Goal: Task Accomplishment & Management: Manage account settings

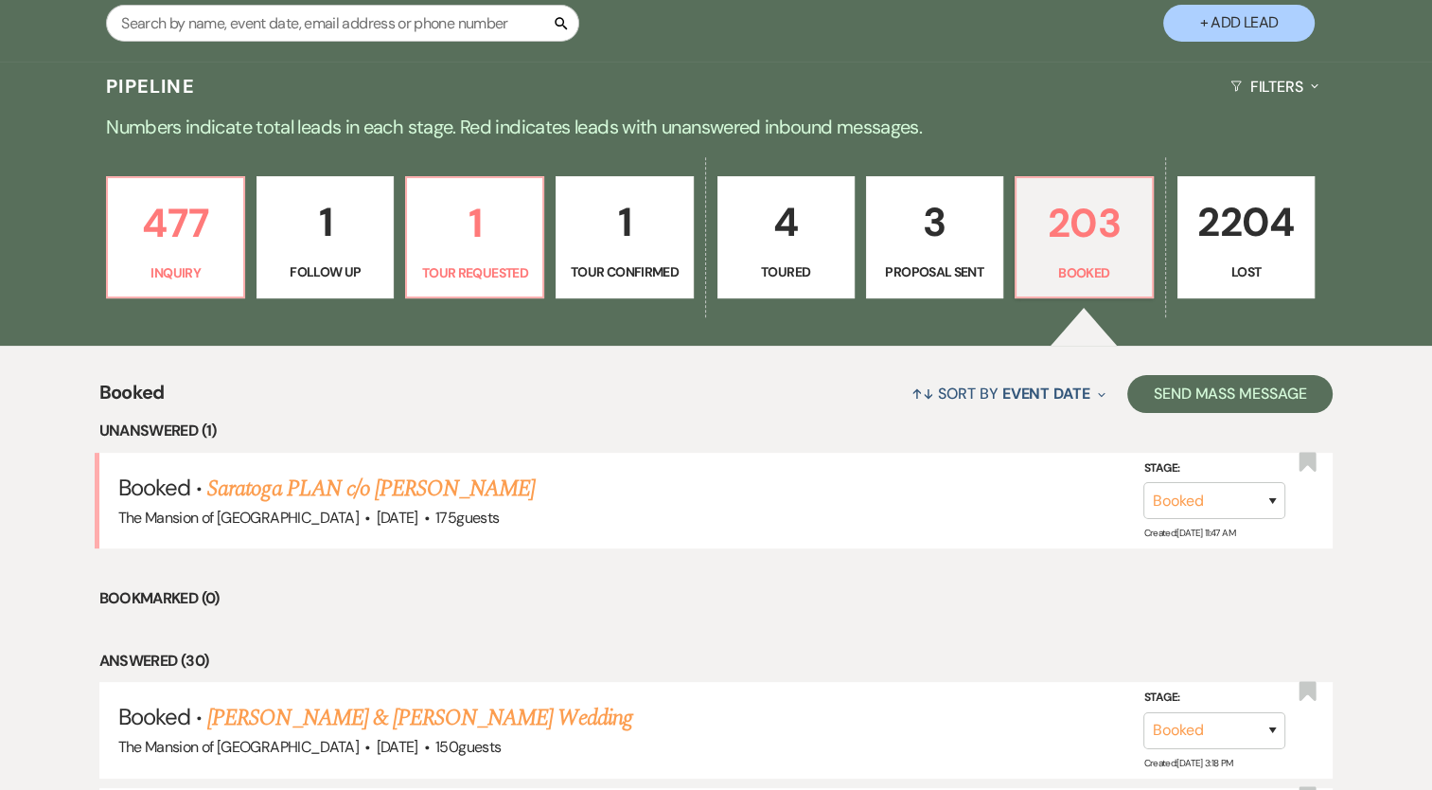
scroll to position [379, 0]
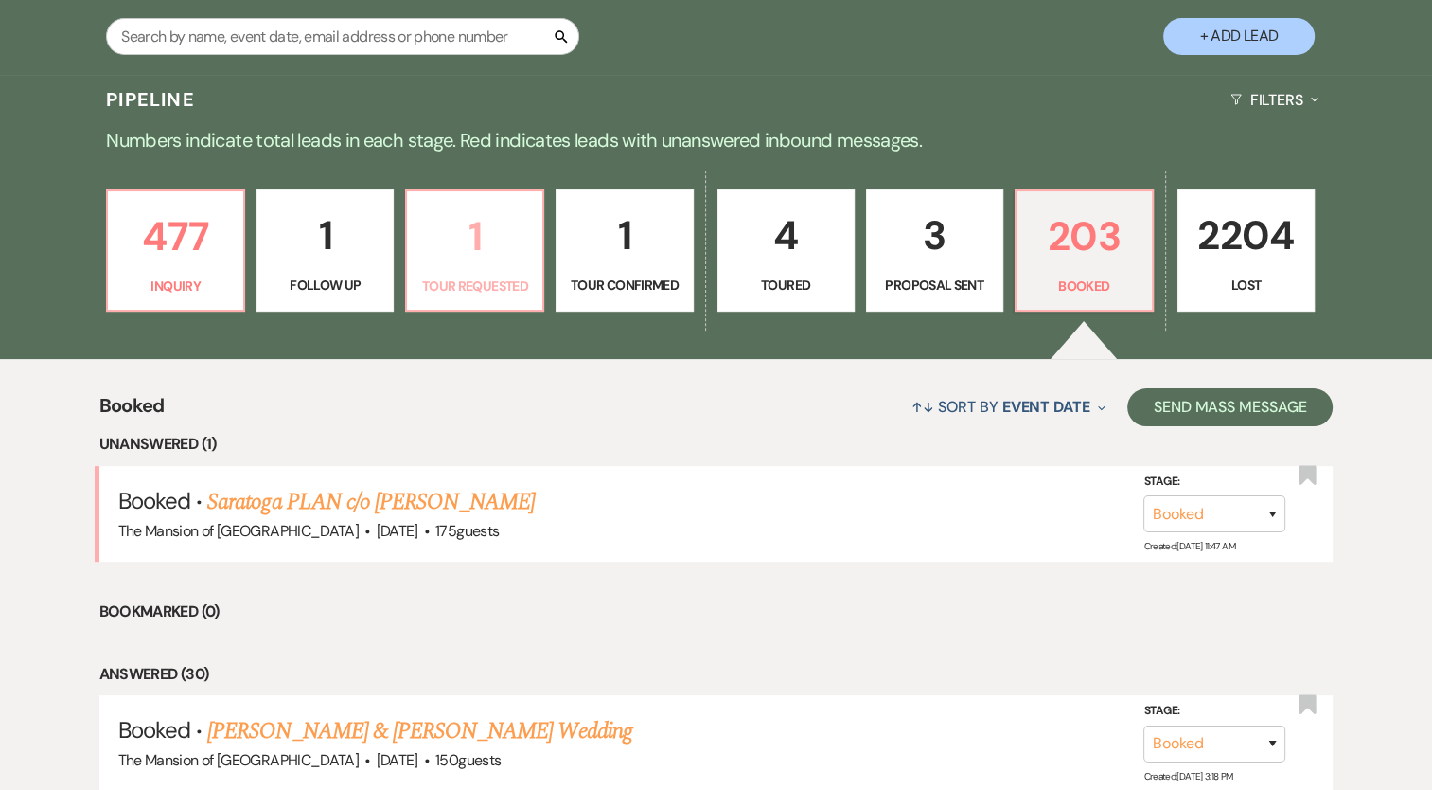
click at [506, 222] on p "1" at bounding box center [474, 235] width 113 height 63
select select "2"
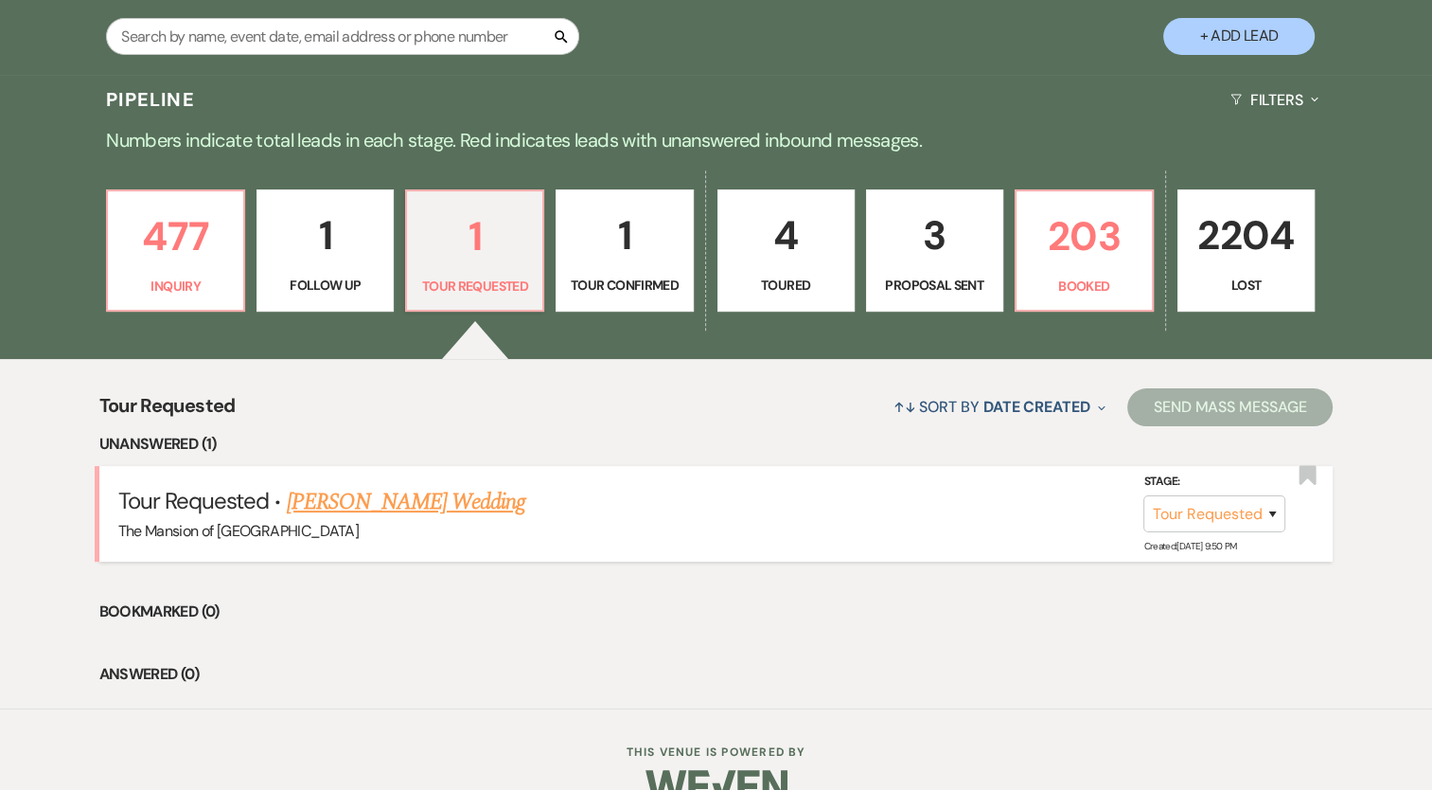
click at [442, 502] on link "Sean Lehane's Wedding" at bounding box center [407, 502] width 240 height 34
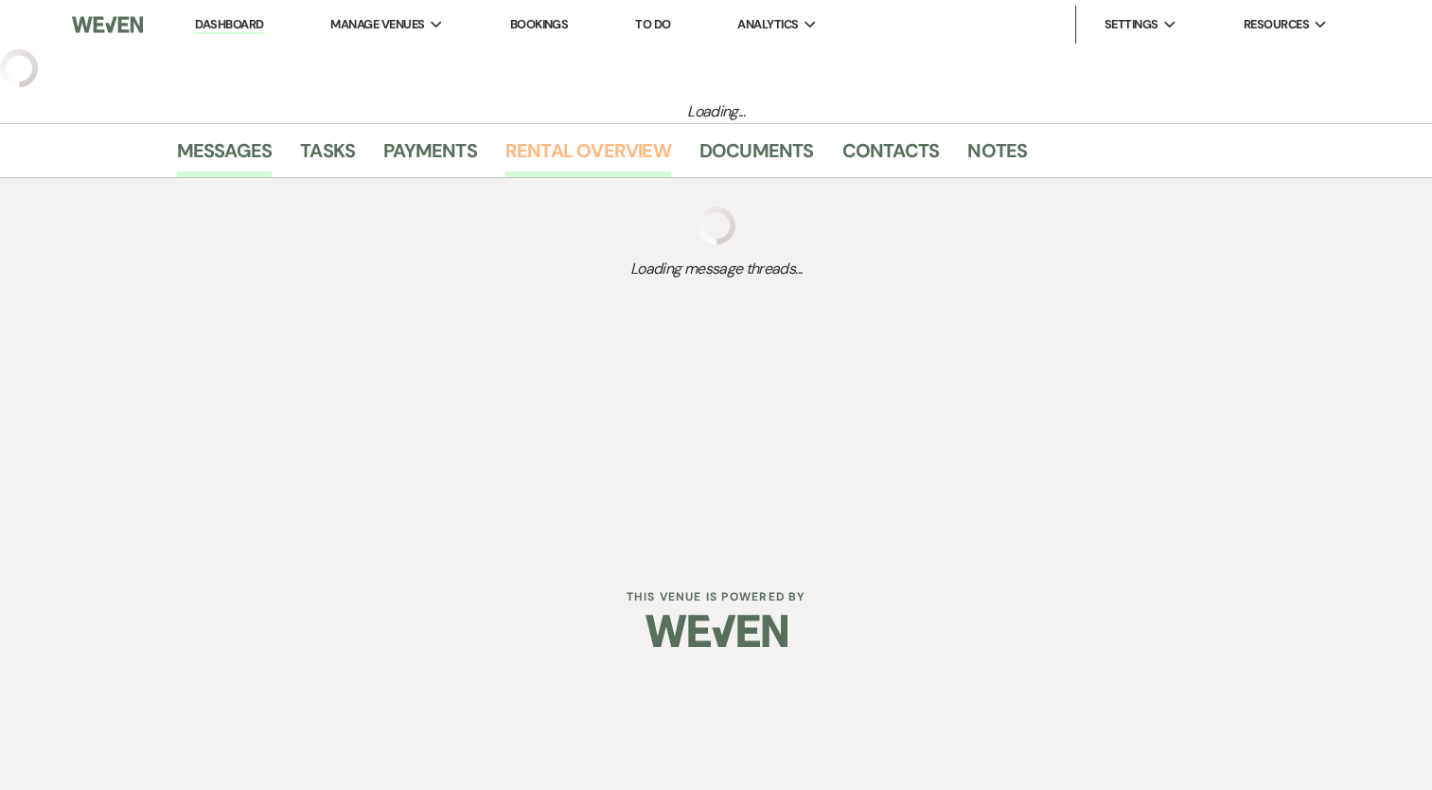
select select "2"
select select "5"
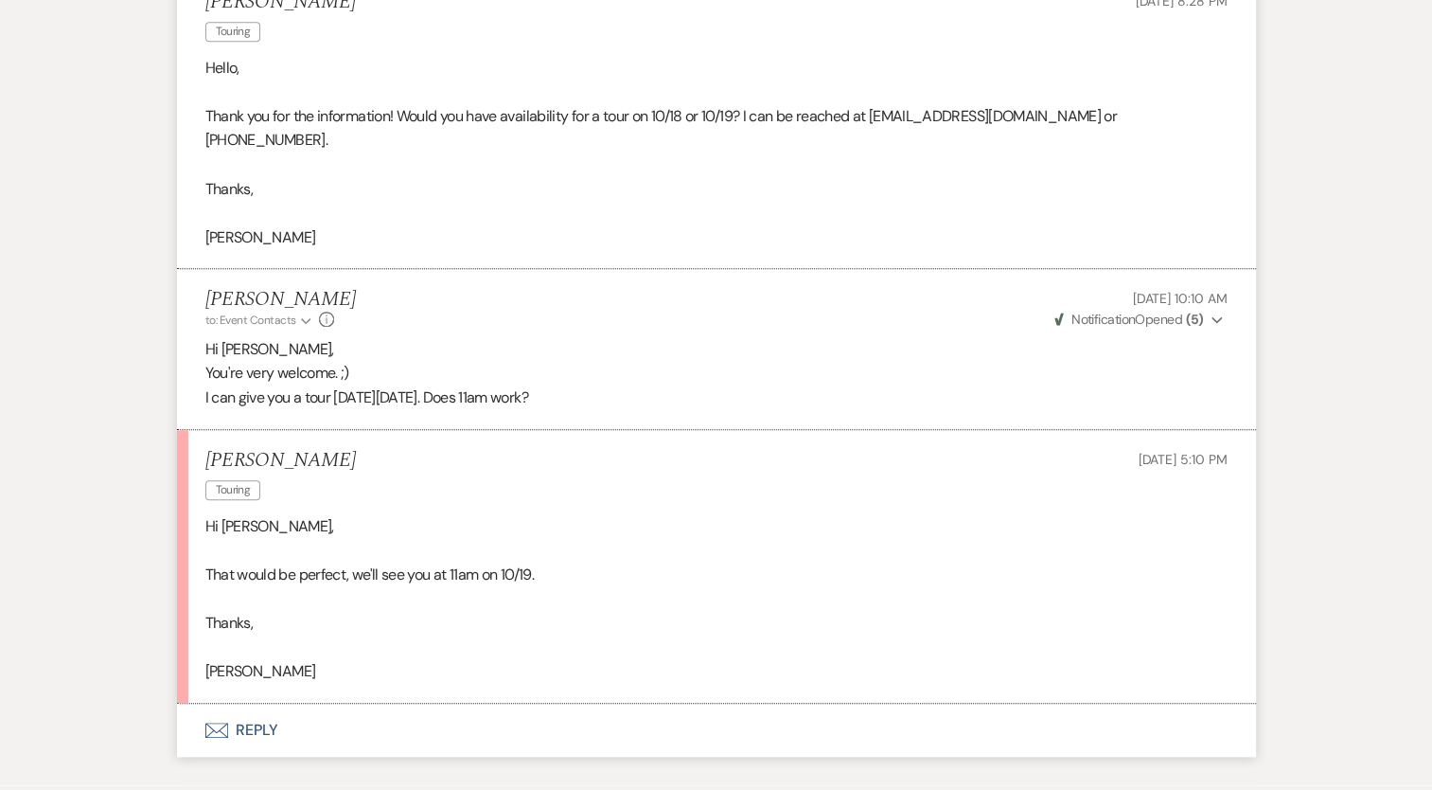
scroll to position [1893, 0]
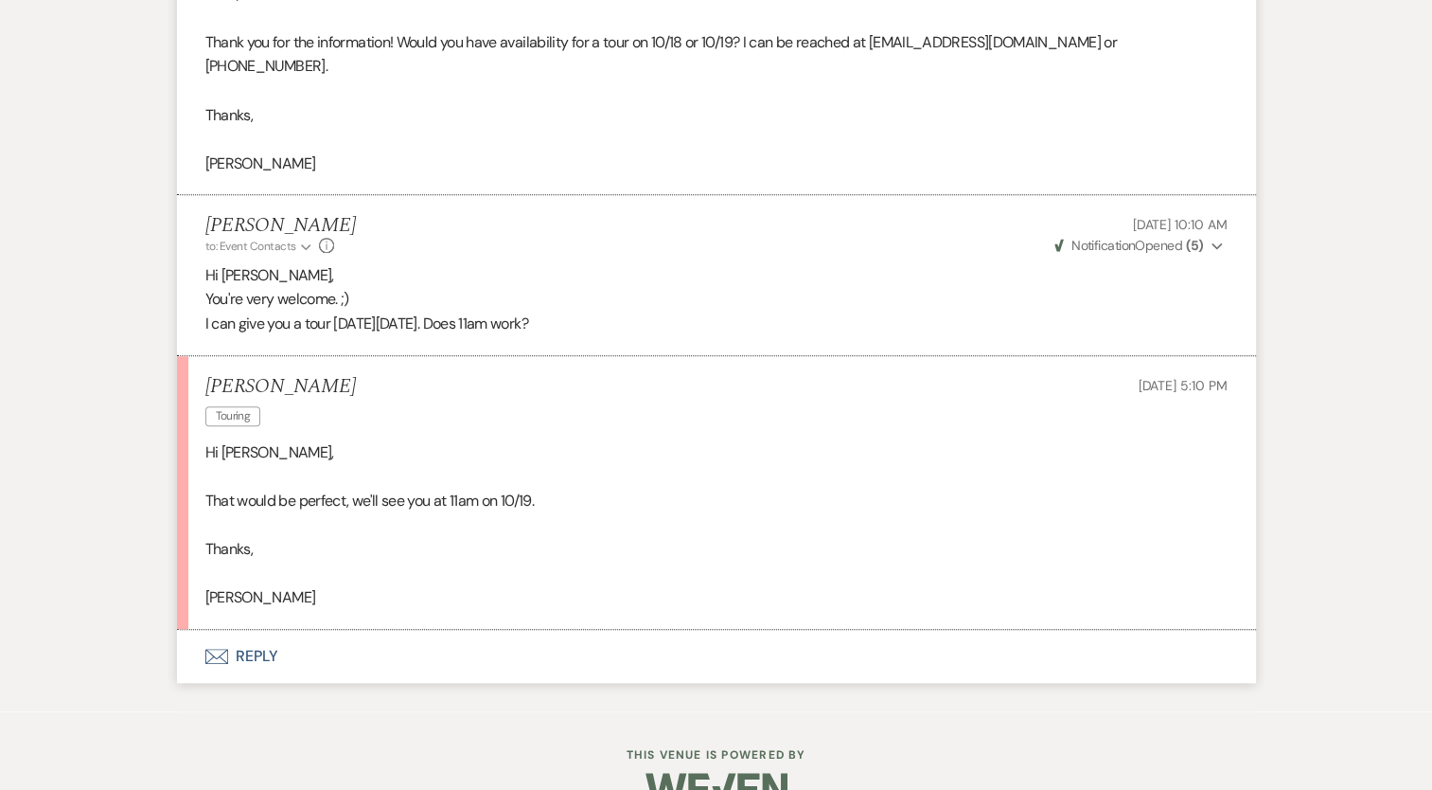
click at [258, 630] on button "Envelope Reply" at bounding box center [716, 656] width 1079 height 53
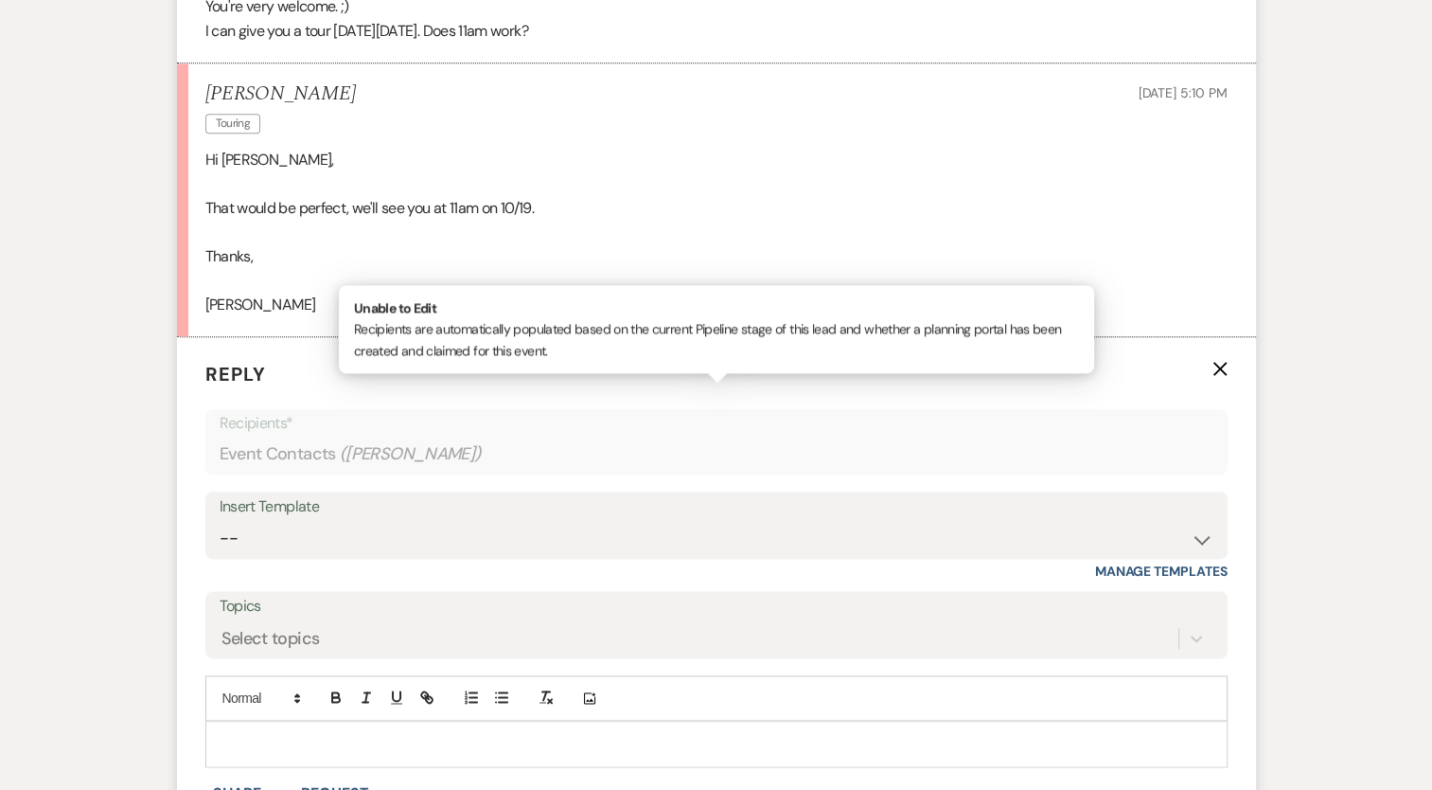
scroll to position [2272, 0]
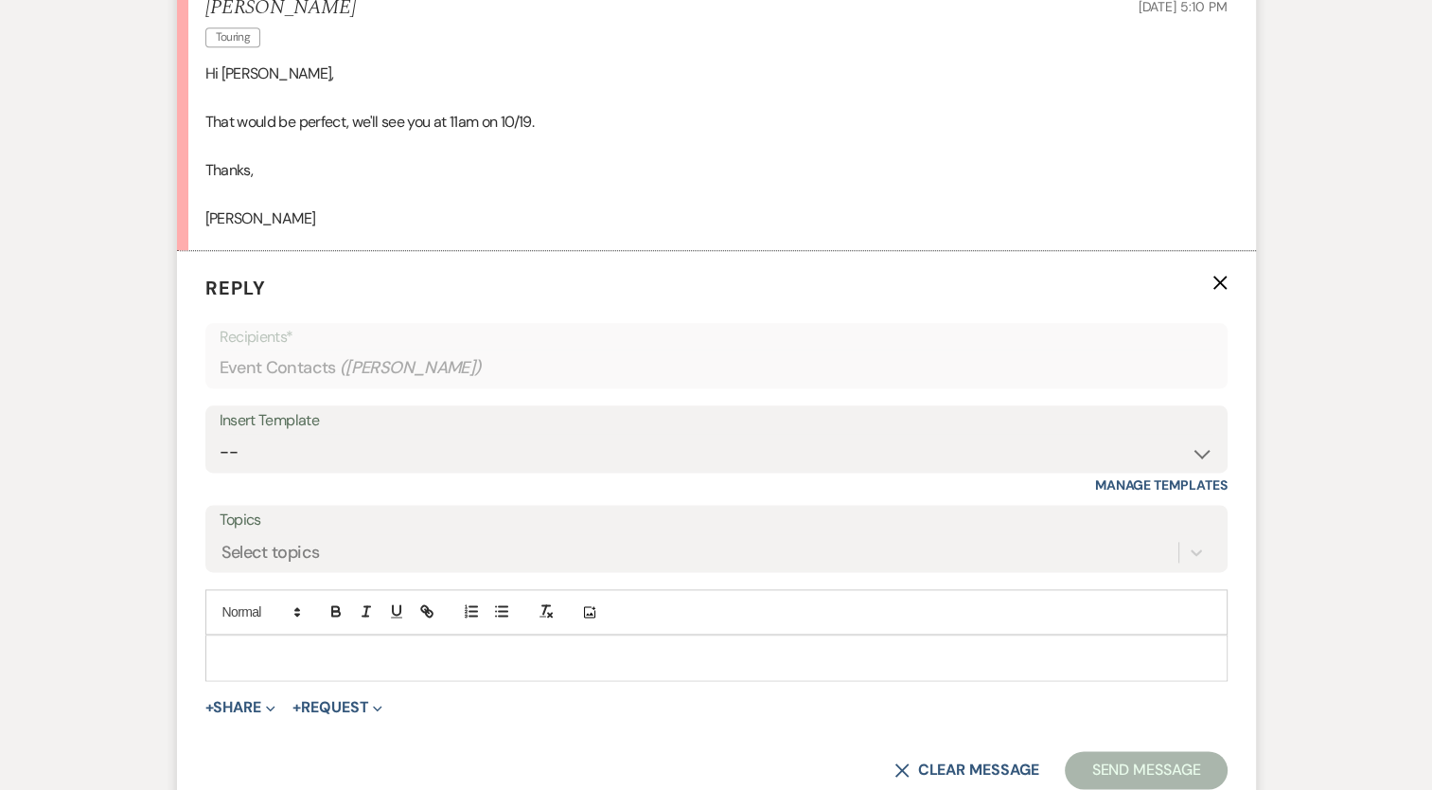
click at [259, 647] on p at bounding box center [717, 657] width 992 height 21
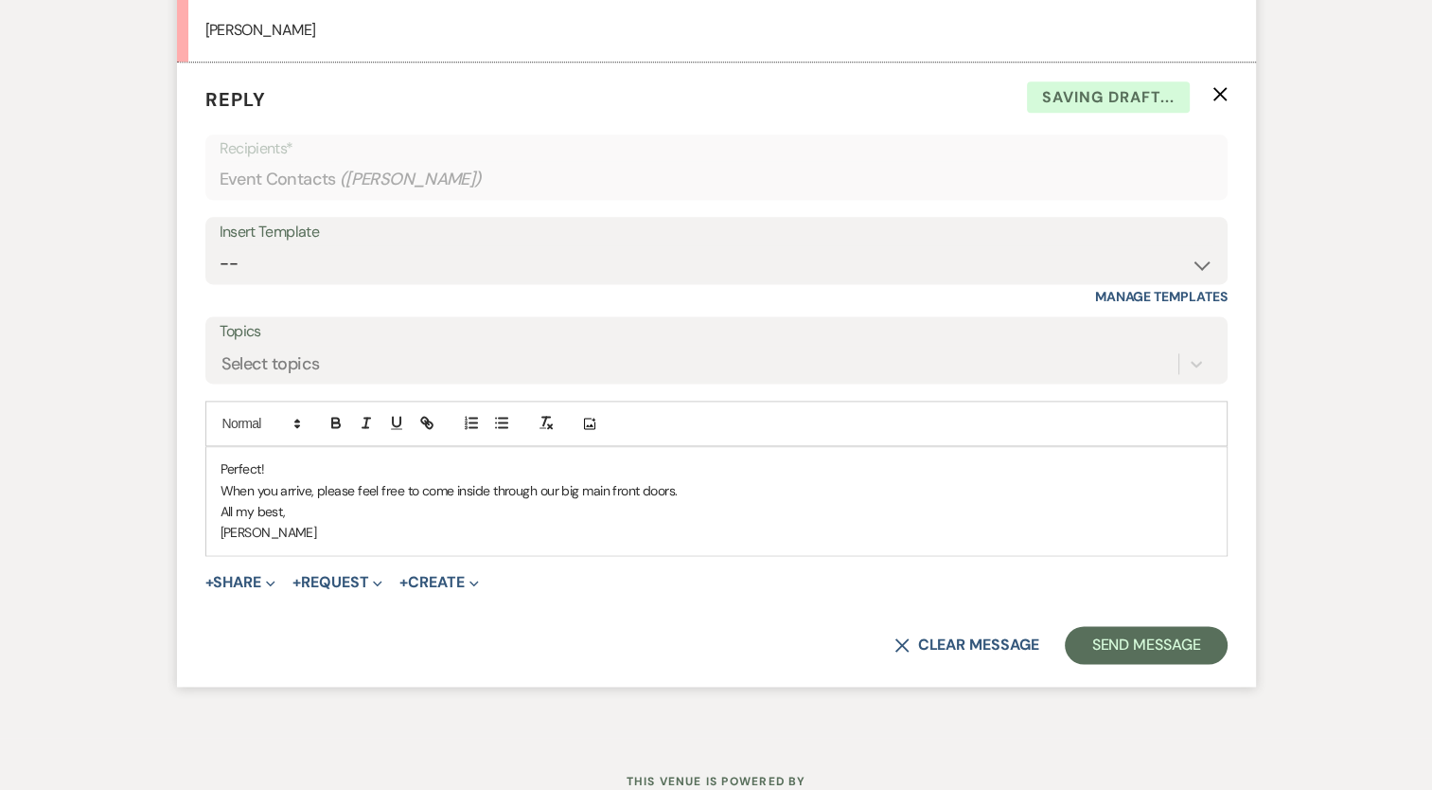
scroll to position [2461, 0]
click at [1115, 625] on button "Send Message" at bounding box center [1146, 644] width 162 height 38
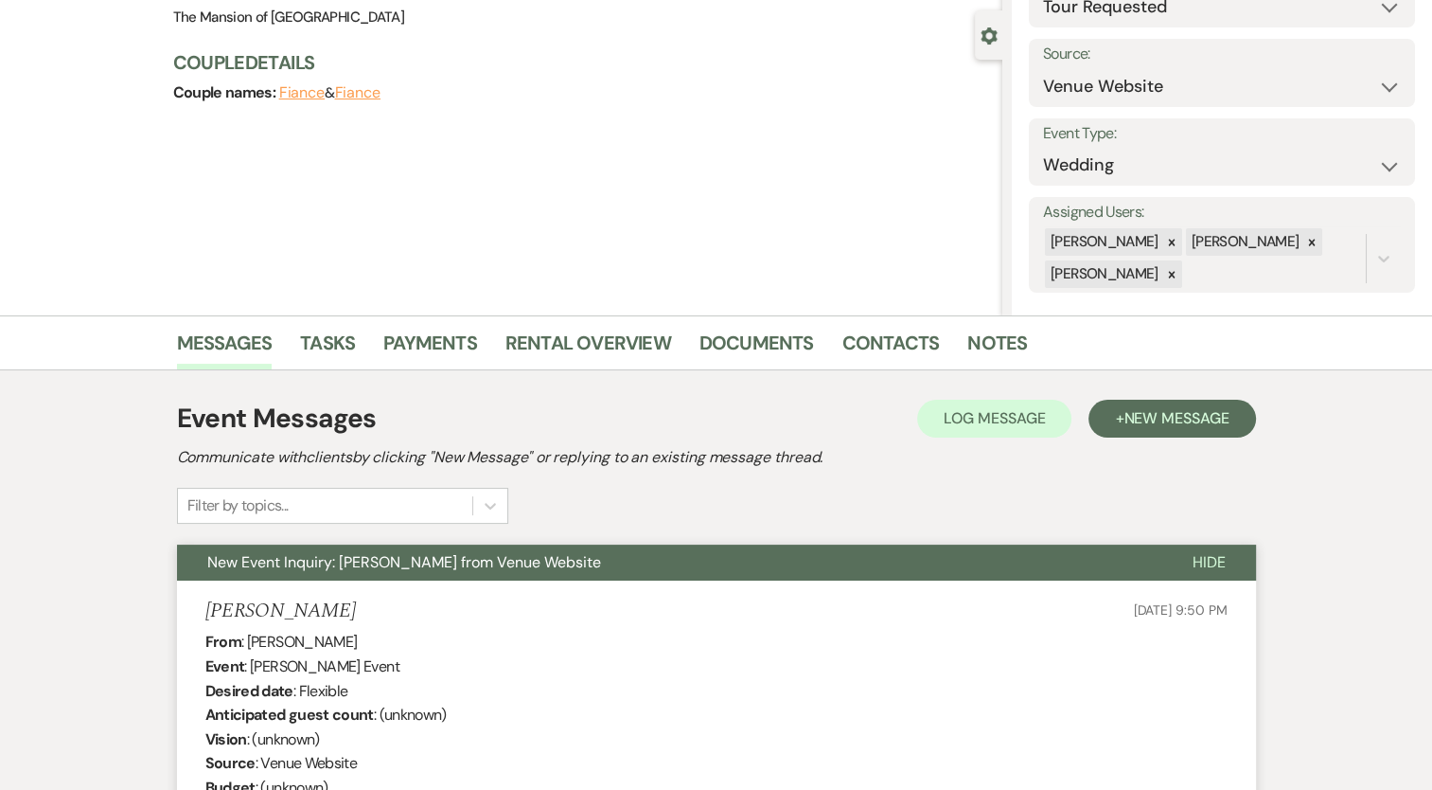
scroll to position [0, 0]
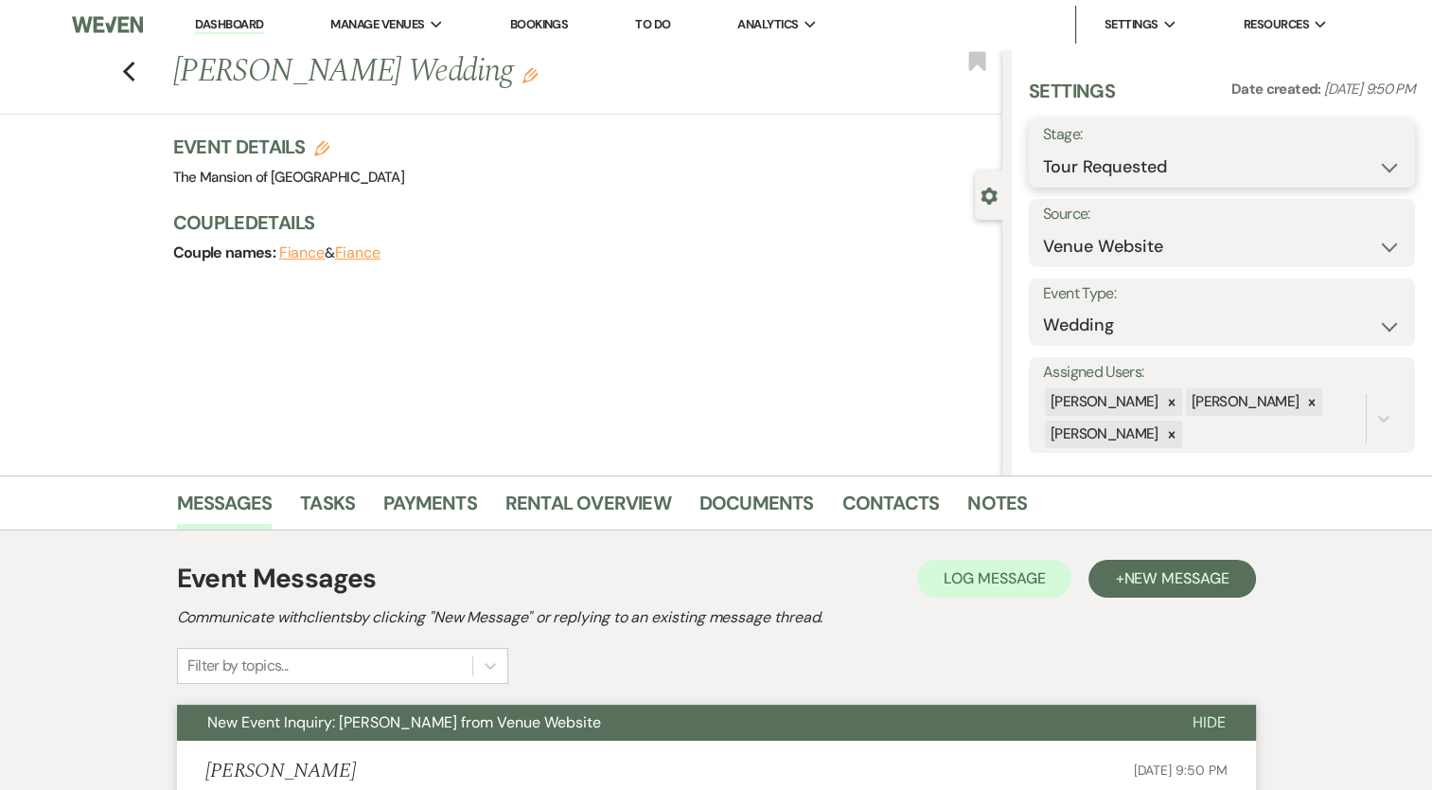
click at [1102, 176] on select "Inquiry Follow Up Tour Requested Tour Confirmed Toured Proposal Sent Booked Lost" at bounding box center [1222, 167] width 358 height 37
click at [1131, 155] on select "Inquiry Follow Up Tour Requested Tour Confirmed Toured Proposal Sent Booked Lost" at bounding box center [1222, 167] width 358 height 37
click at [1371, 175] on select "Inquiry Follow Up Tour Requested Tour Confirmed Toured Proposal Sent Booked Lost" at bounding box center [1222, 167] width 358 height 37
select select "4"
click at [1043, 149] on select "Inquiry Follow Up Tour Requested Tour Confirmed Toured Proposal Sent Booked Lost" at bounding box center [1222, 167] width 358 height 37
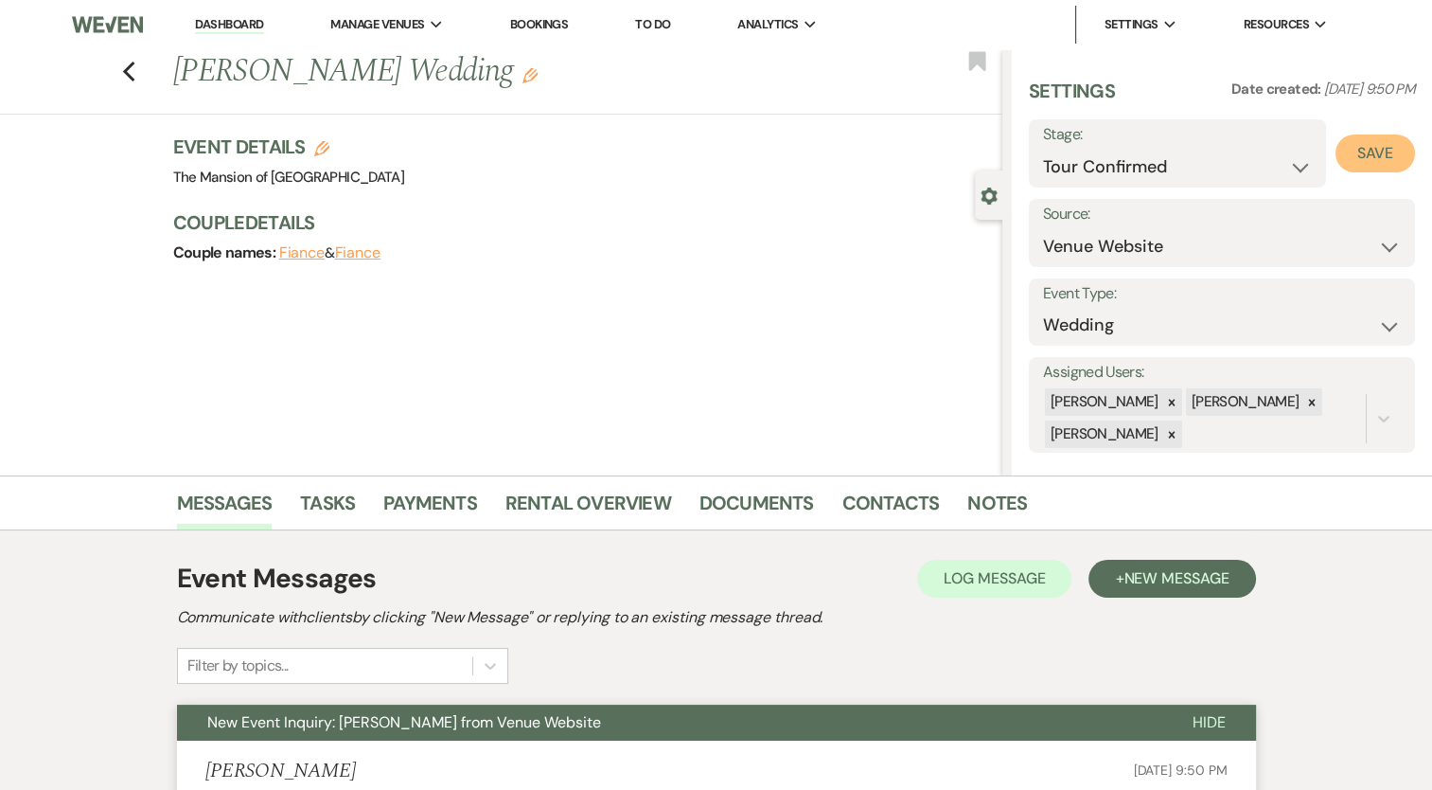
click at [1378, 153] on button "Save" at bounding box center [1376, 153] width 80 height 38
click at [233, 25] on link "Dashboard" at bounding box center [229, 25] width 68 height 18
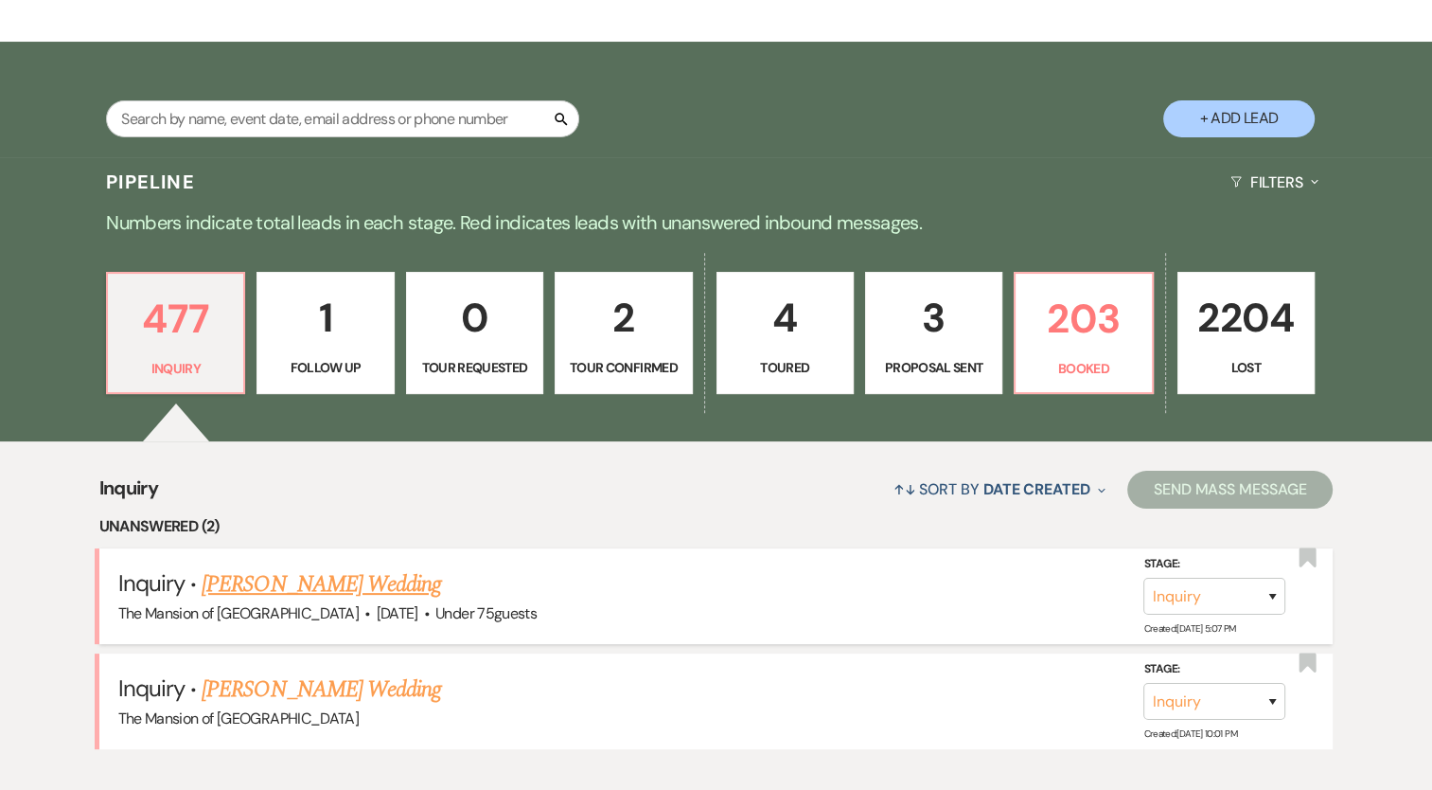
scroll to position [379, 0]
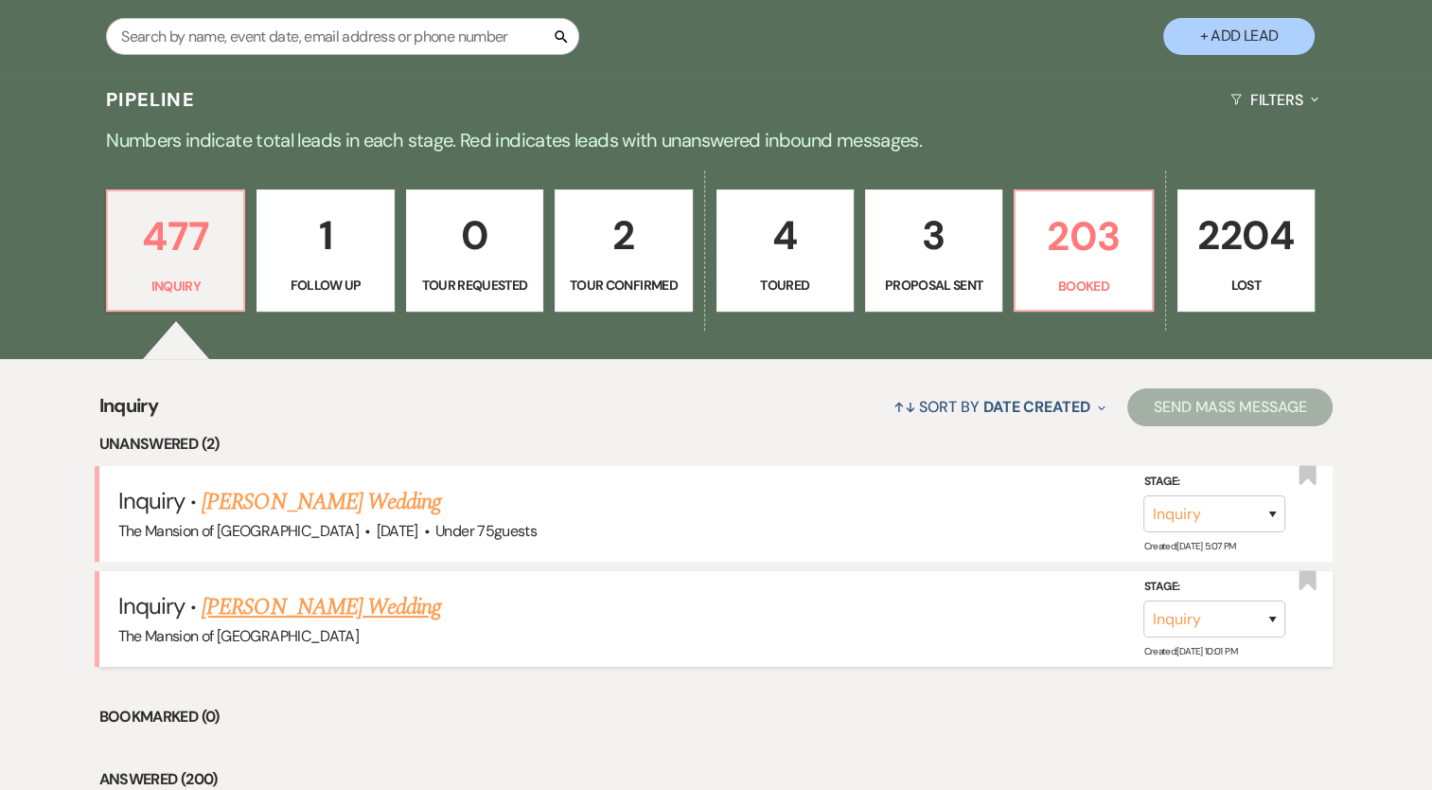
click at [417, 603] on link "Alexandra Godfrey's Wedding" at bounding box center [322, 607] width 240 height 34
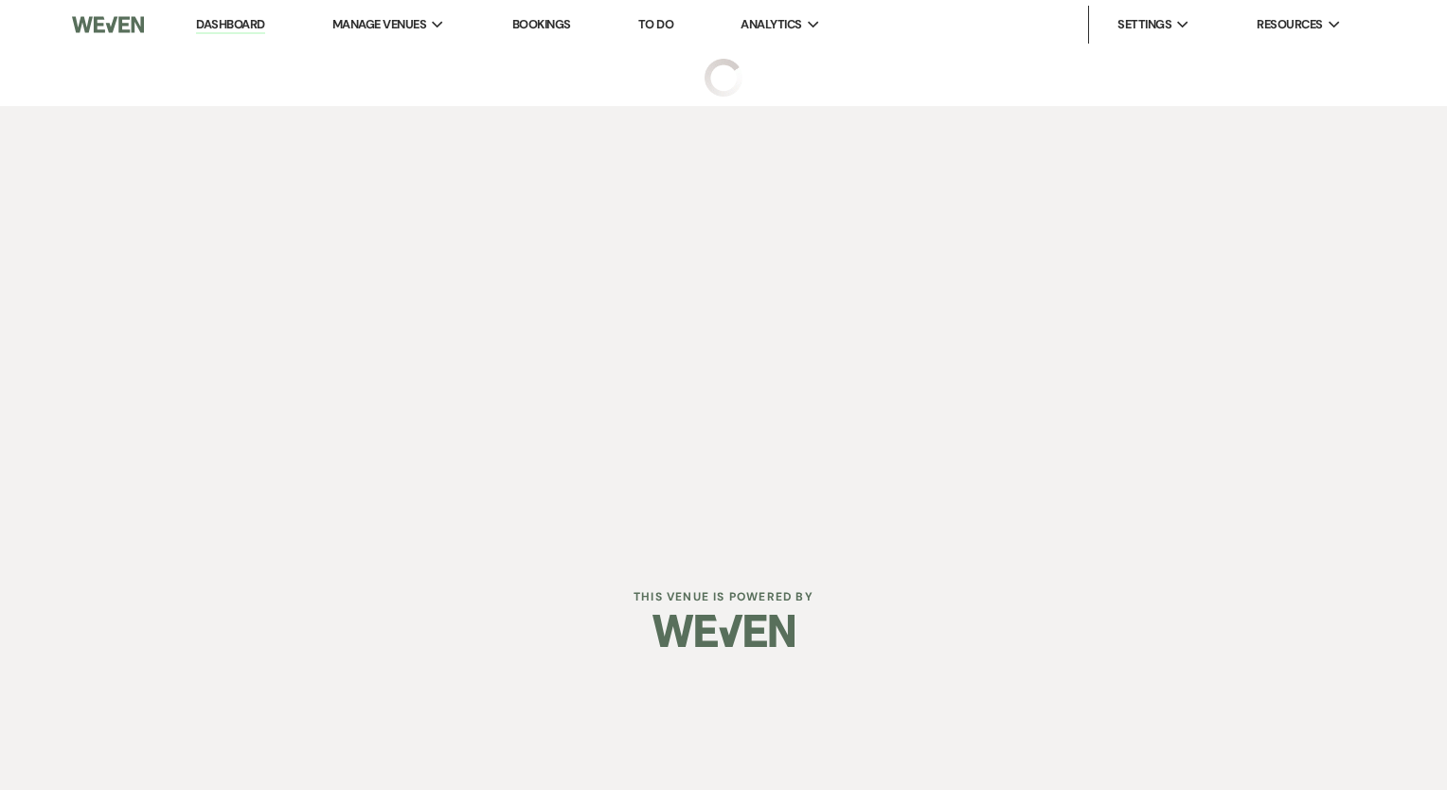
select select "5"
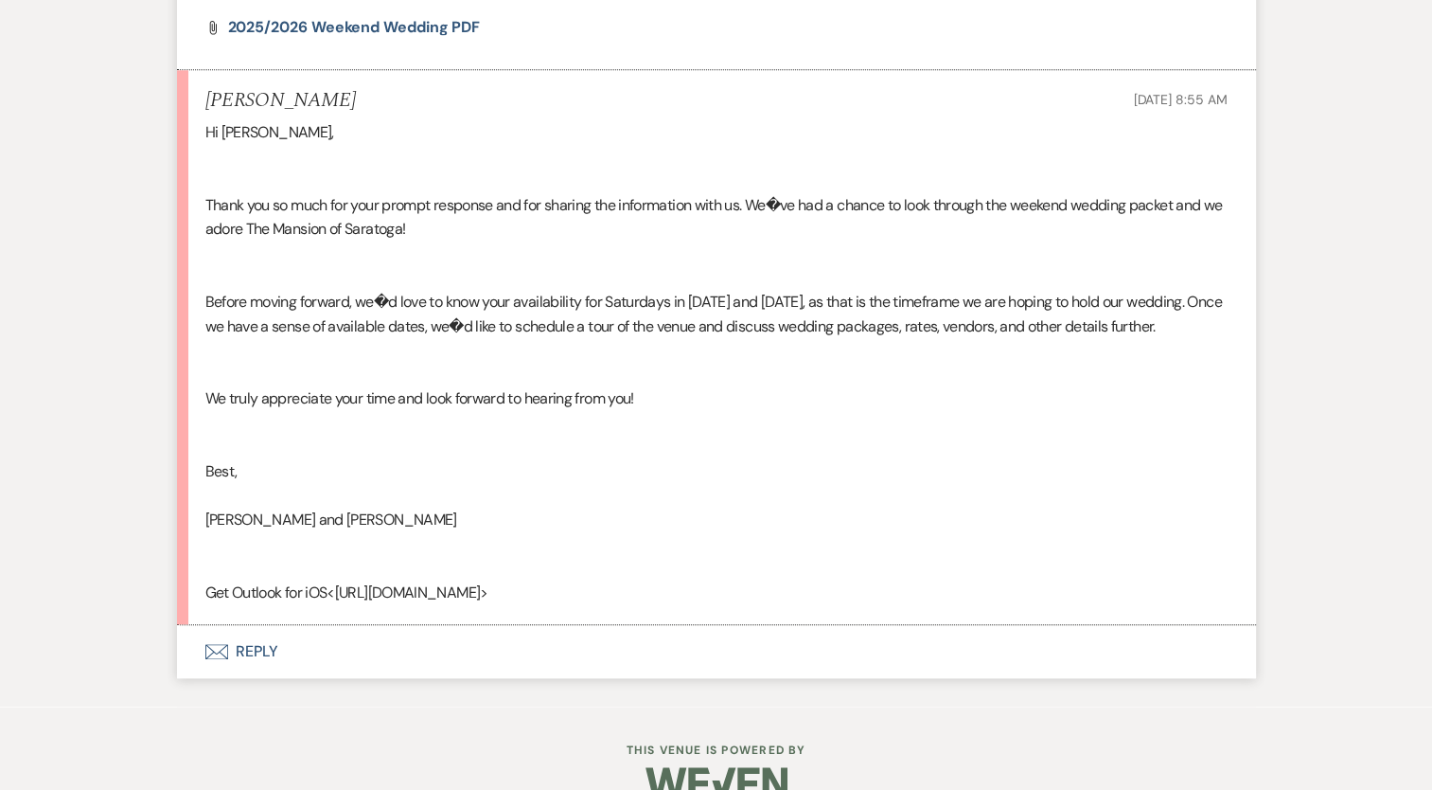
scroll to position [1988, 0]
click at [258, 677] on button "Envelope Reply" at bounding box center [716, 650] width 1079 height 53
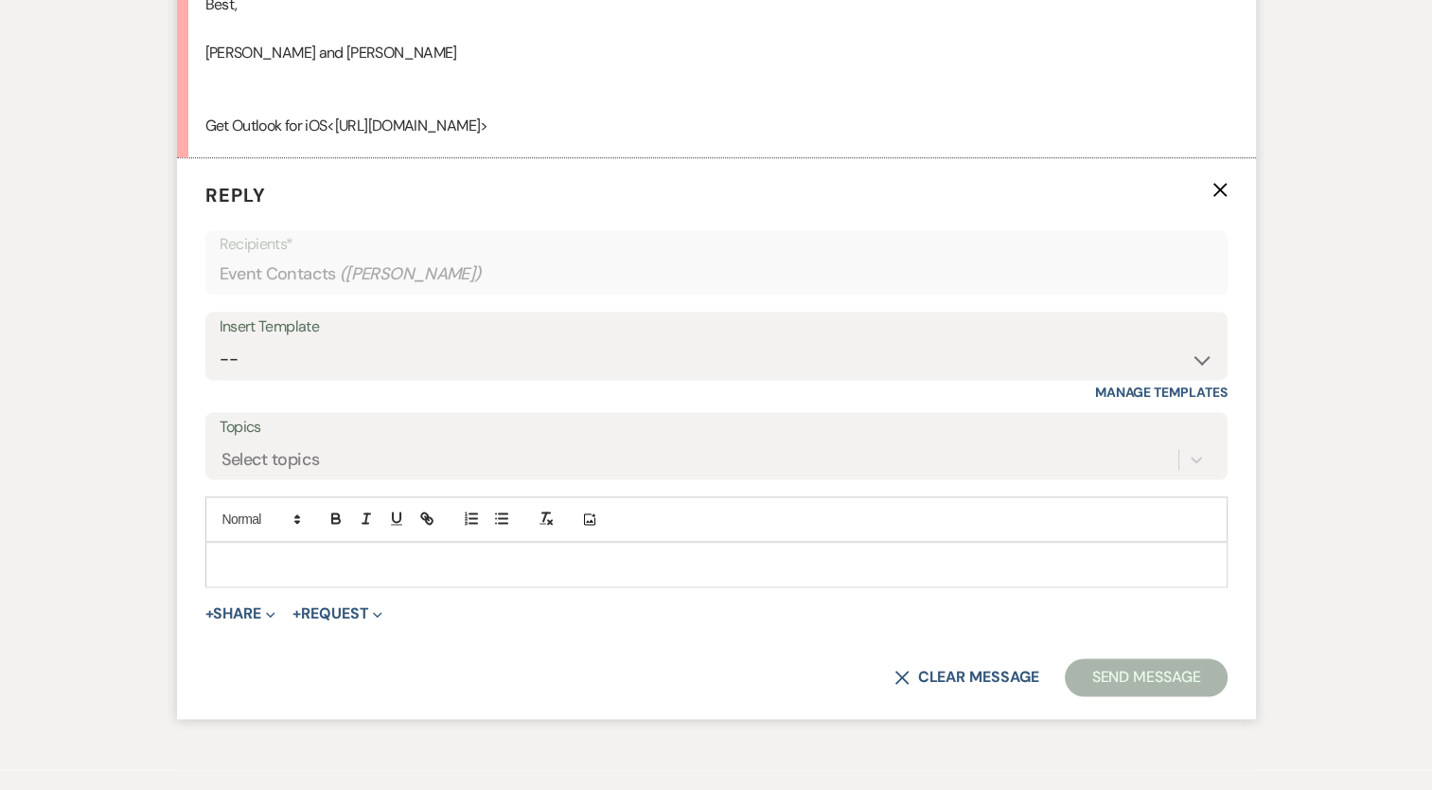
scroll to position [2519, 0]
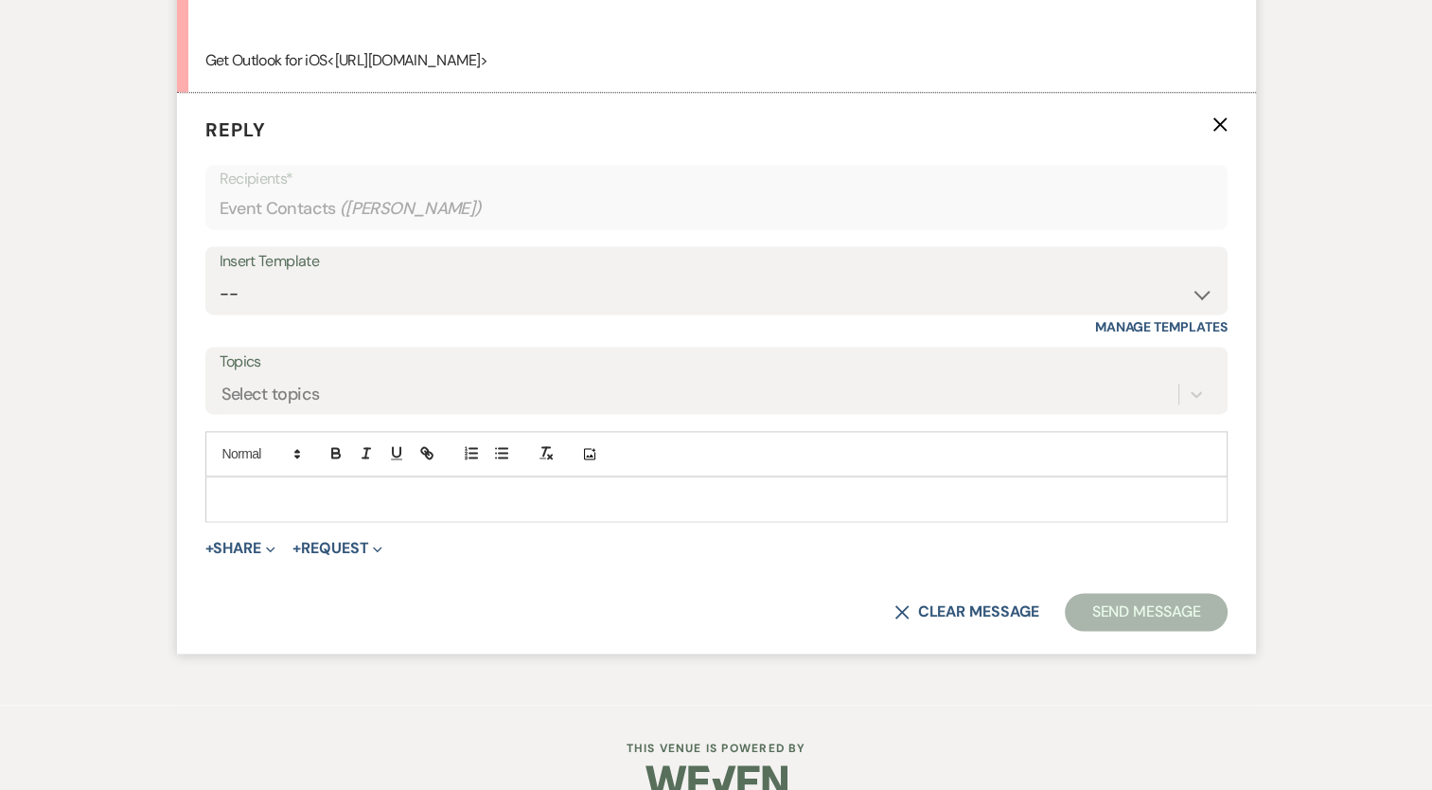
click at [353, 509] on p at bounding box center [717, 498] width 992 height 21
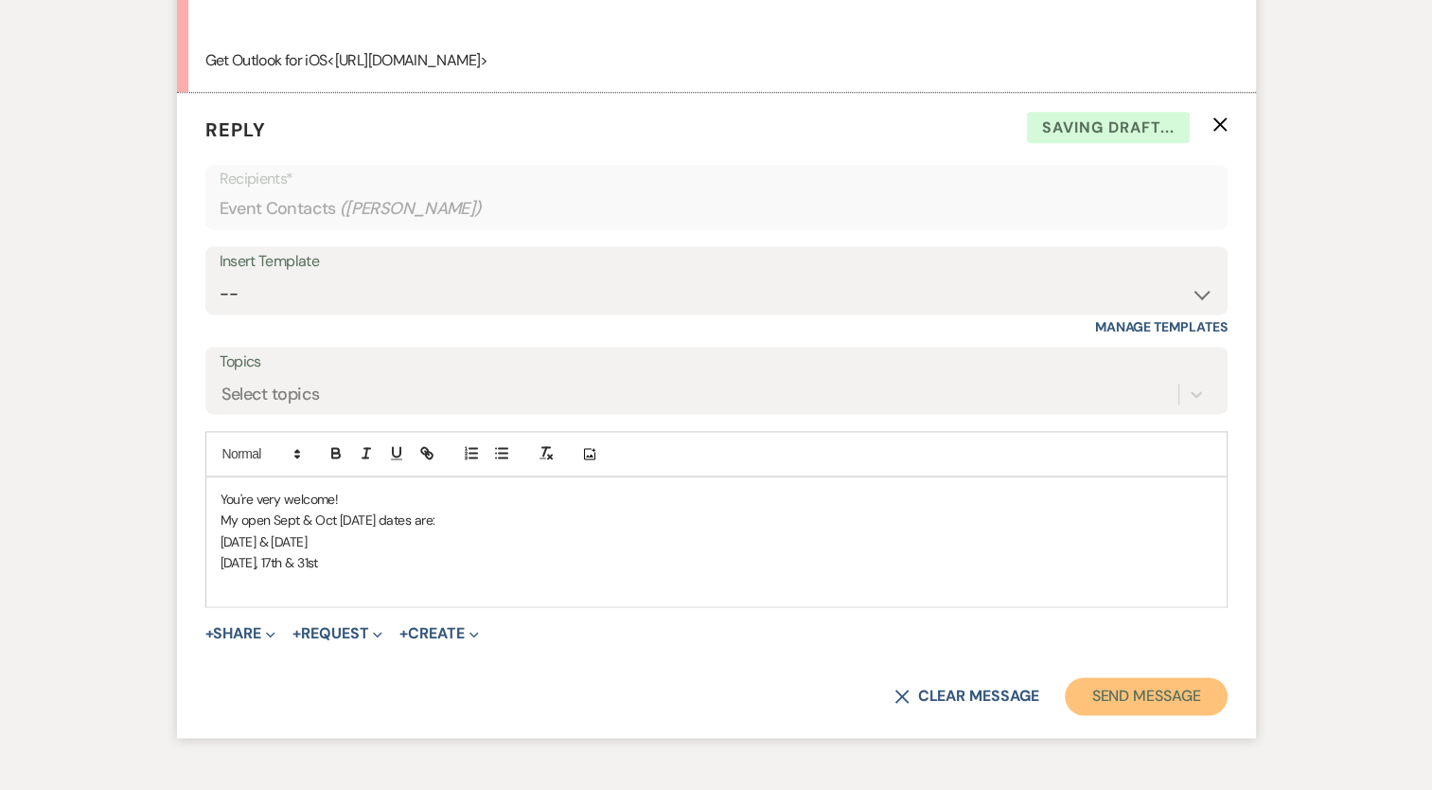
click at [1191, 715] on button "Send Message" at bounding box center [1146, 696] width 162 height 38
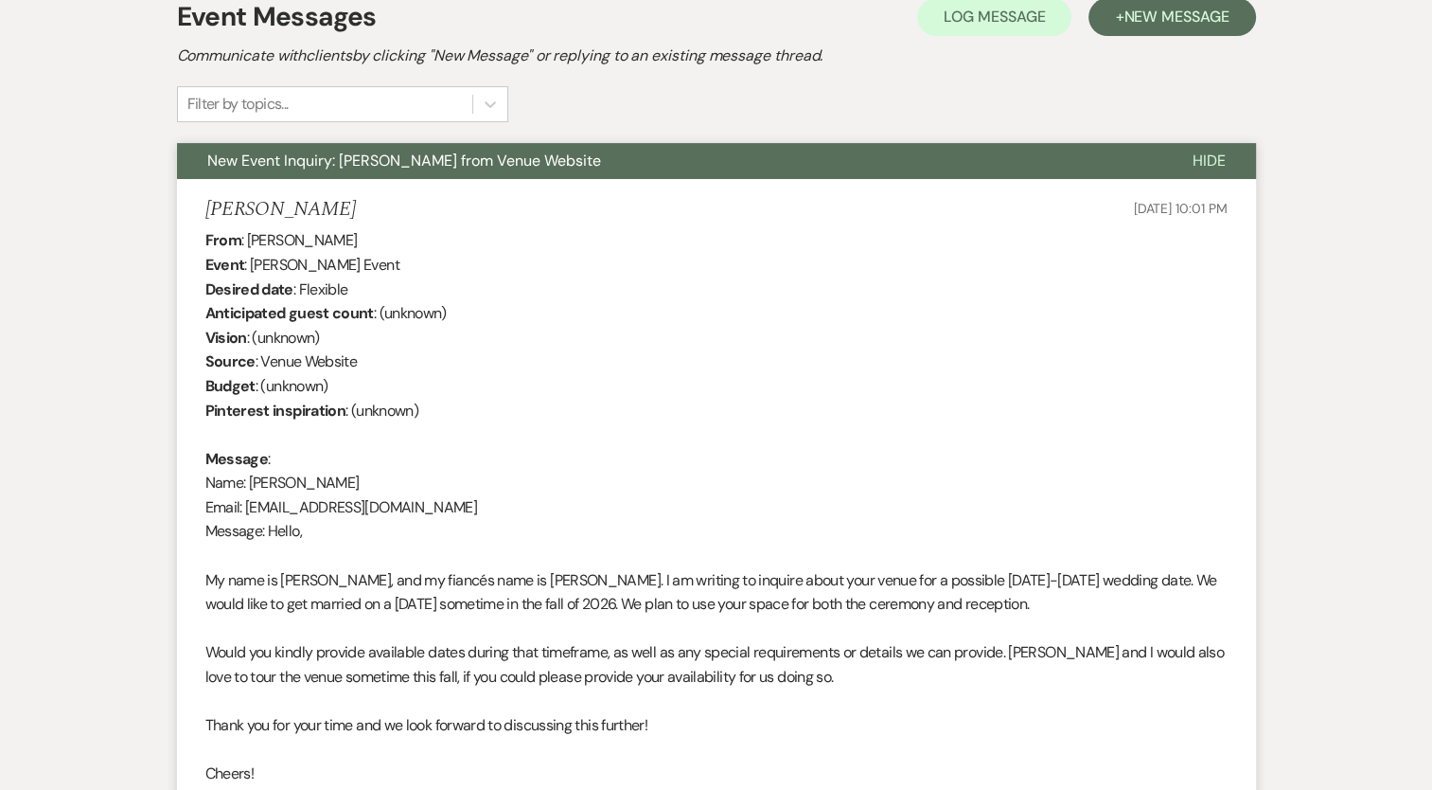
scroll to position [0, 0]
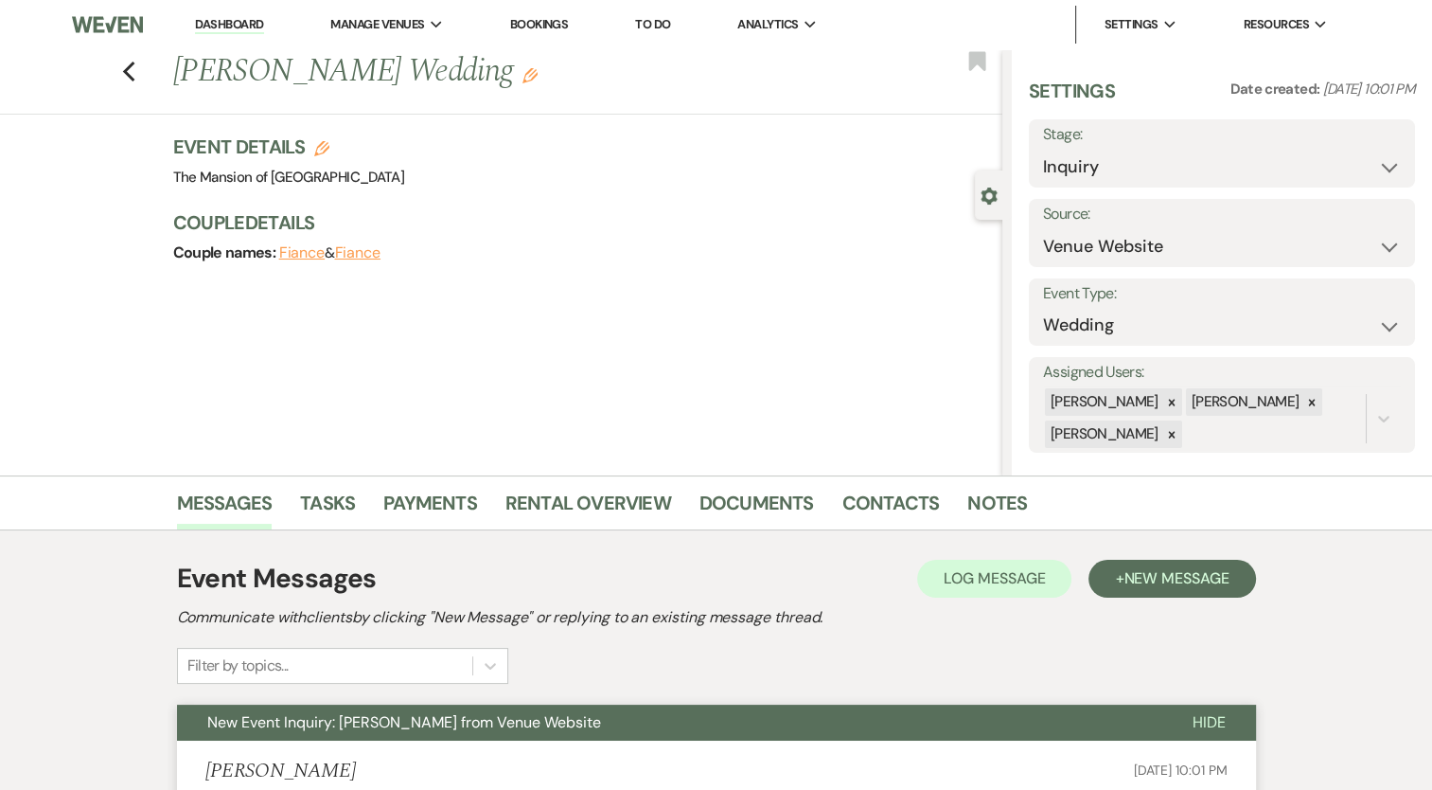
click at [221, 15] on li "Dashboard" at bounding box center [229, 25] width 87 height 38
click at [229, 32] on link "Dashboard" at bounding box center [229, 25] width 68 height 18
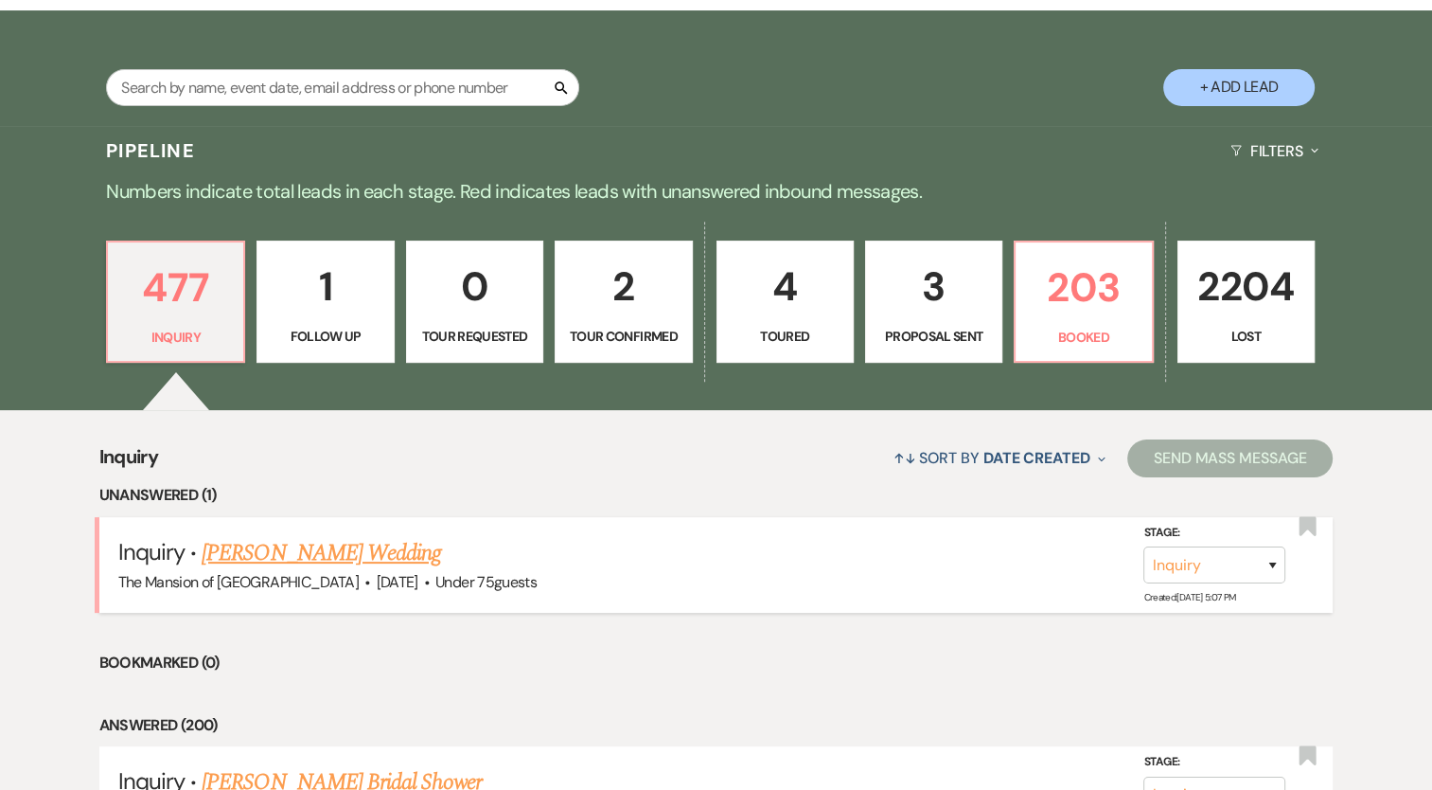
scroll to position [284, 0]
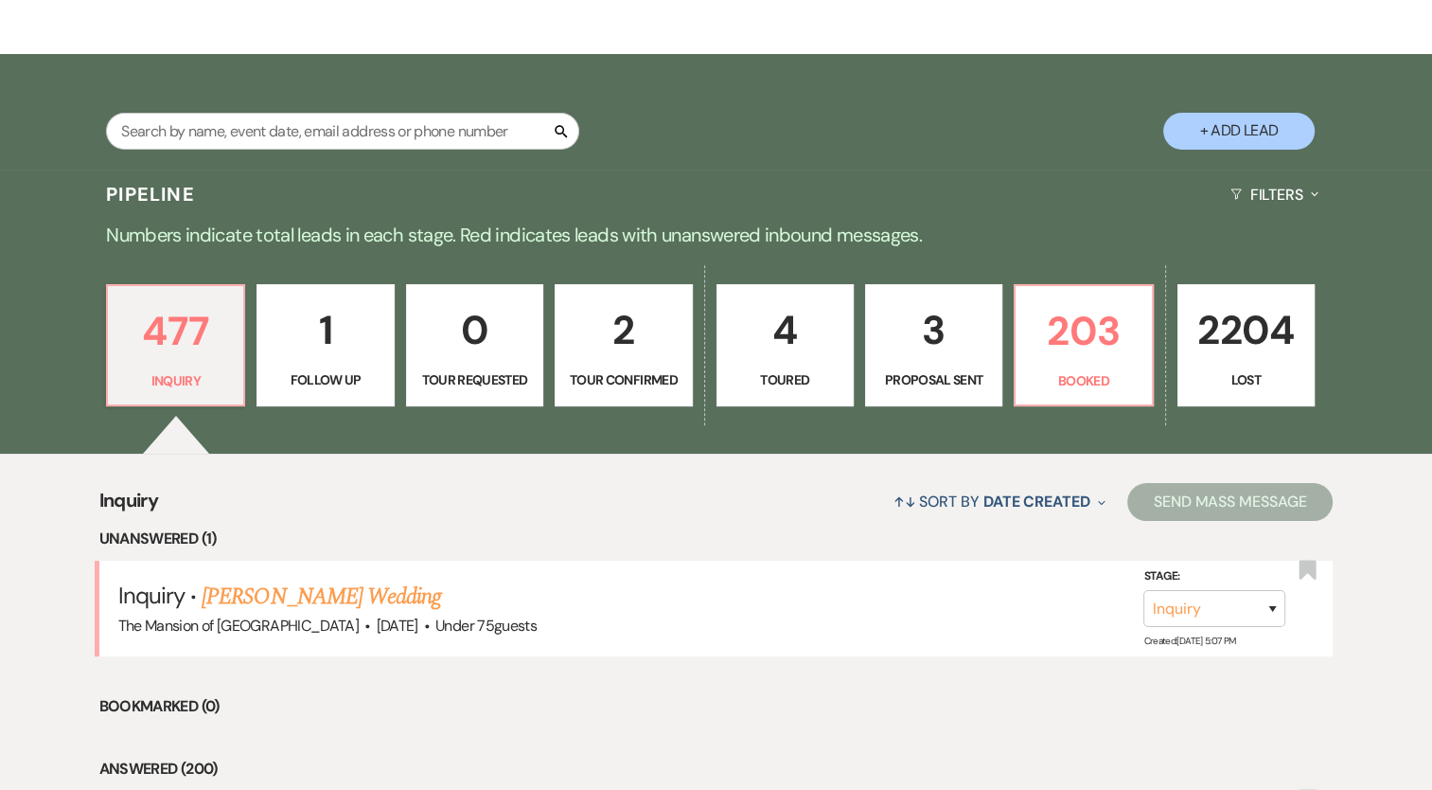
click at [364, 589] on link "Teri Brenkus's Wedding" at bounding box center [322, 596] width 240 height 34
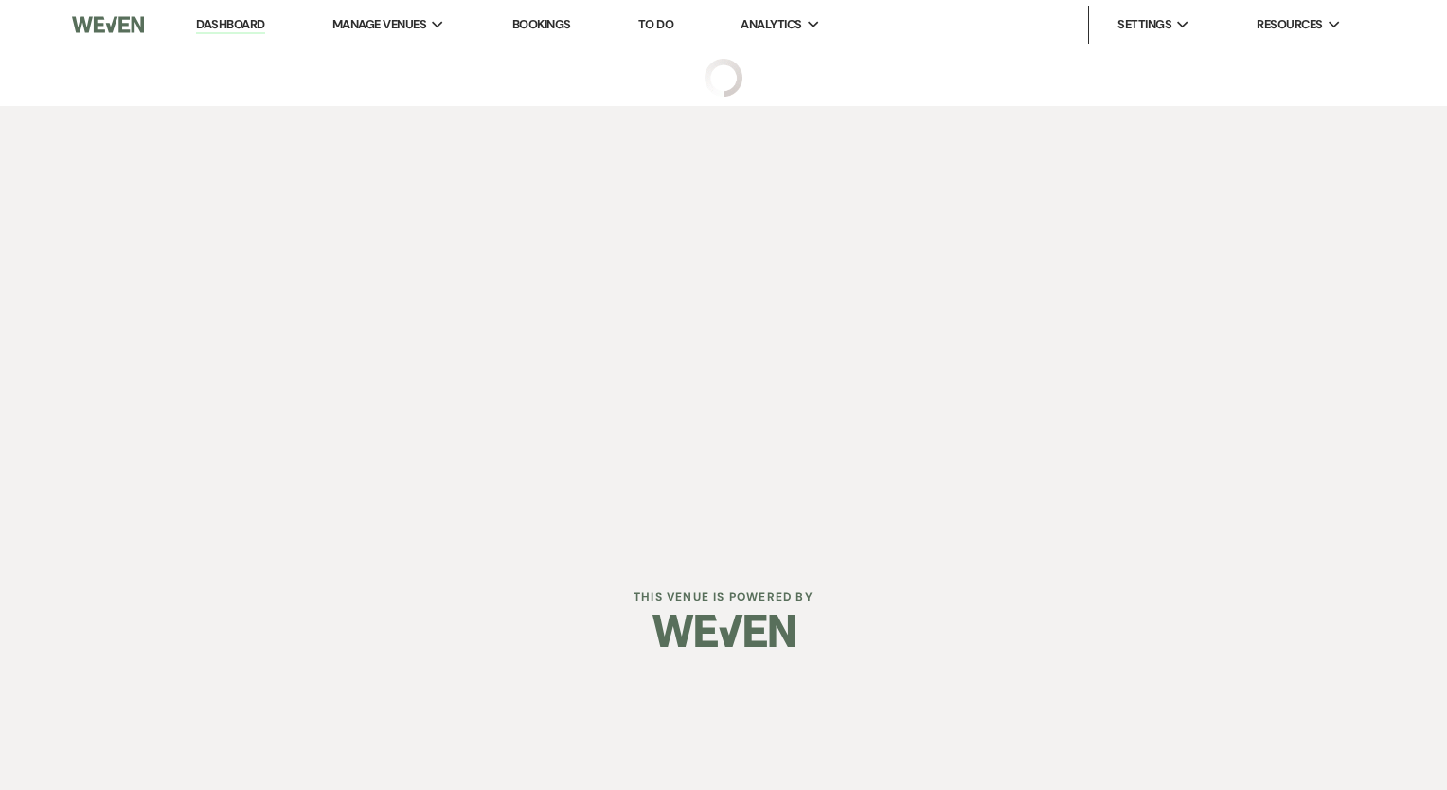
select select "3"
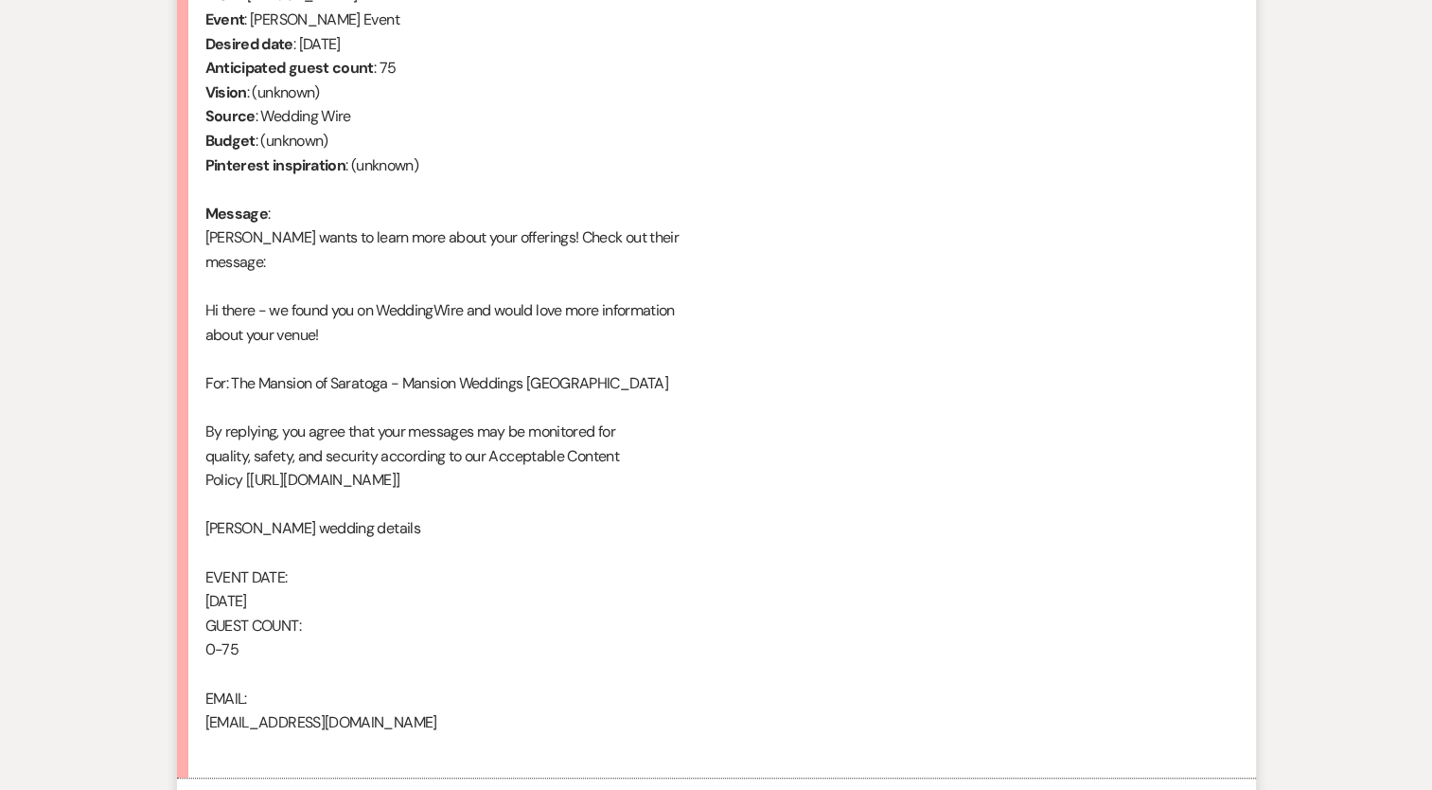
scroll to position [808, 0]
drag, startPoint x: 375, startPoint y: 733, endPoint x: 212, endPoint y: 726, distance: 163.0
click at [212, 726] on div "From : Teri Brenkus Event : Teri Brenkus's Event Desired date : November 1st 20…" at bounding box center [716, 369] width 1022 height 775
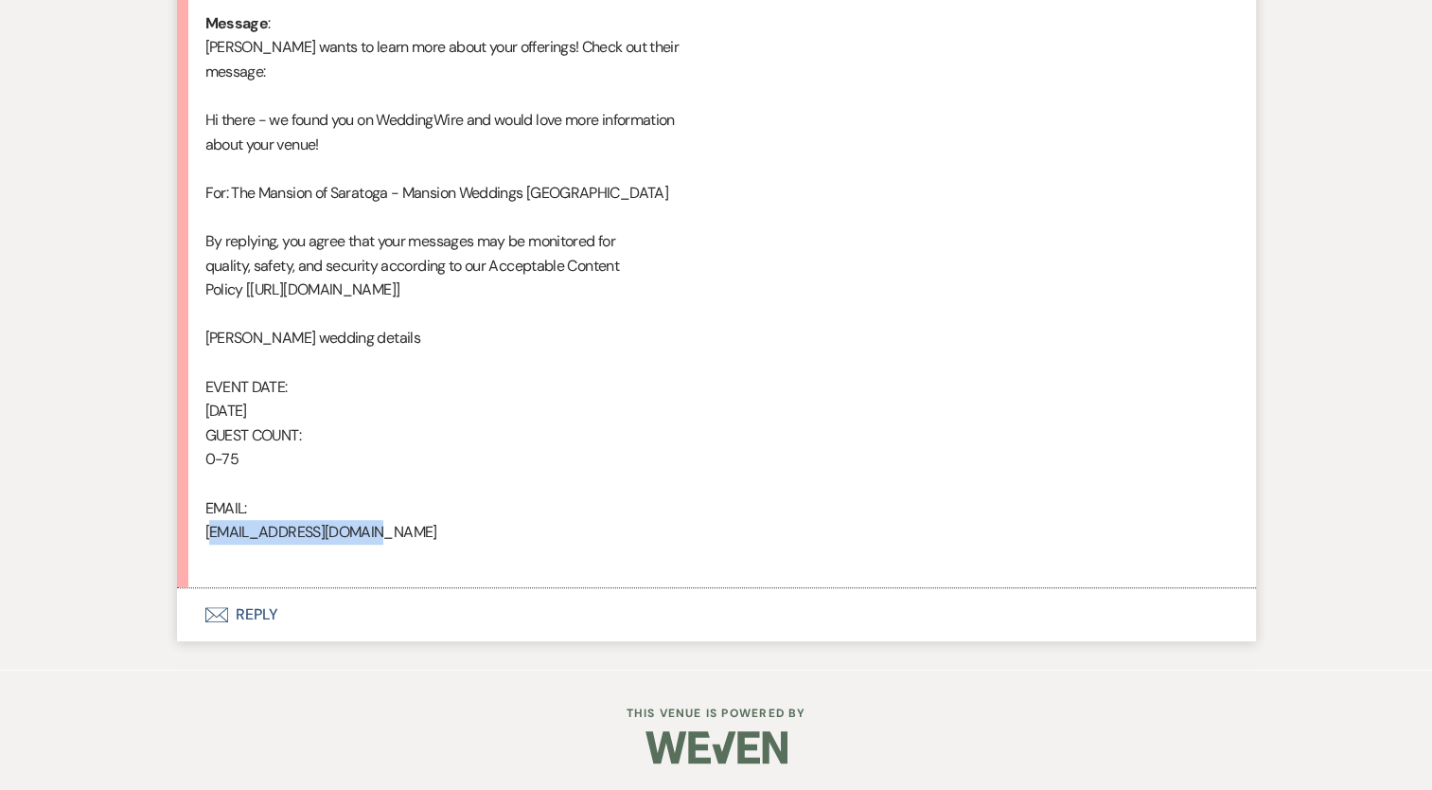
click at [268, 620] on button "Envelope Reply" at bounding box center [716, 614] width 1079 height 53
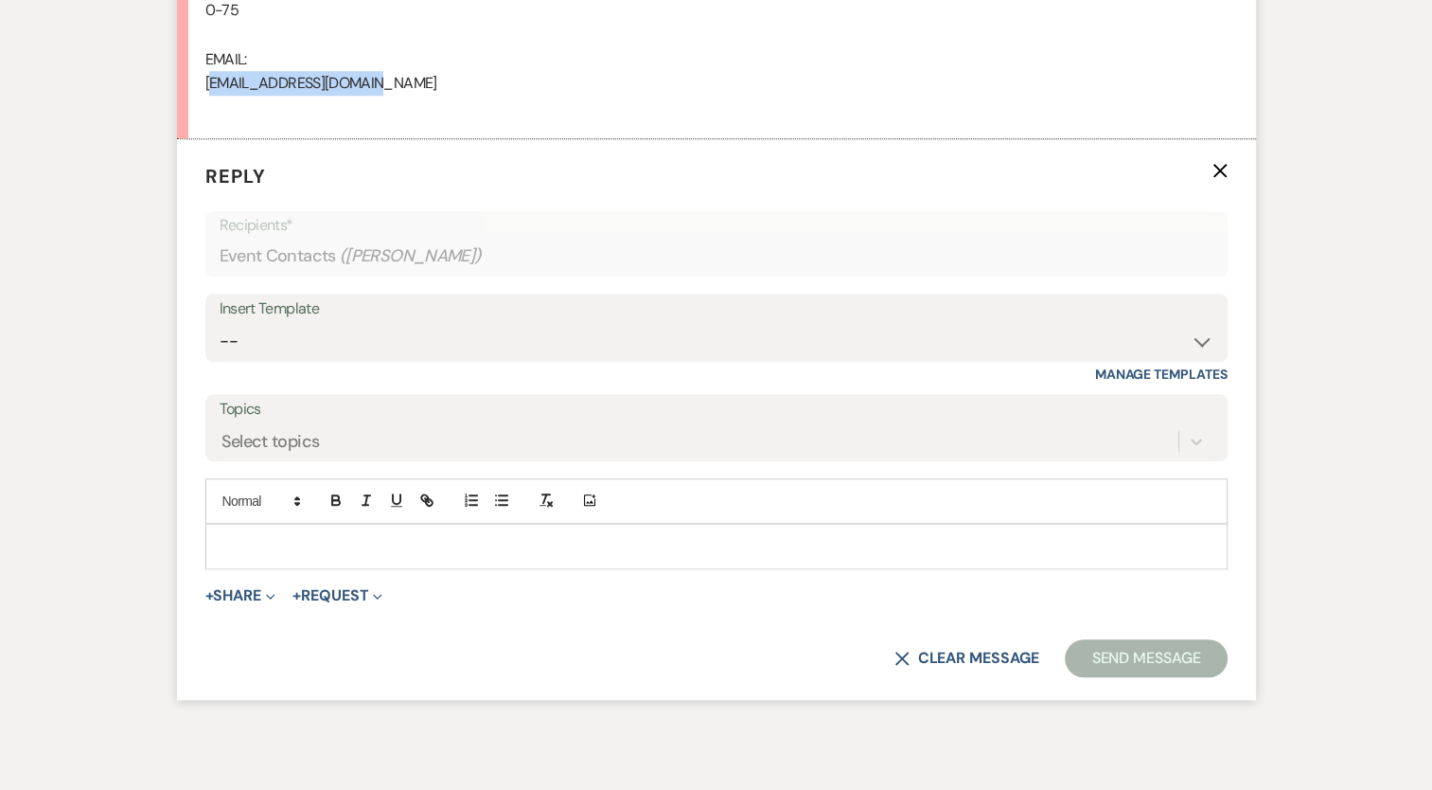
scroll to position [1469, 0]
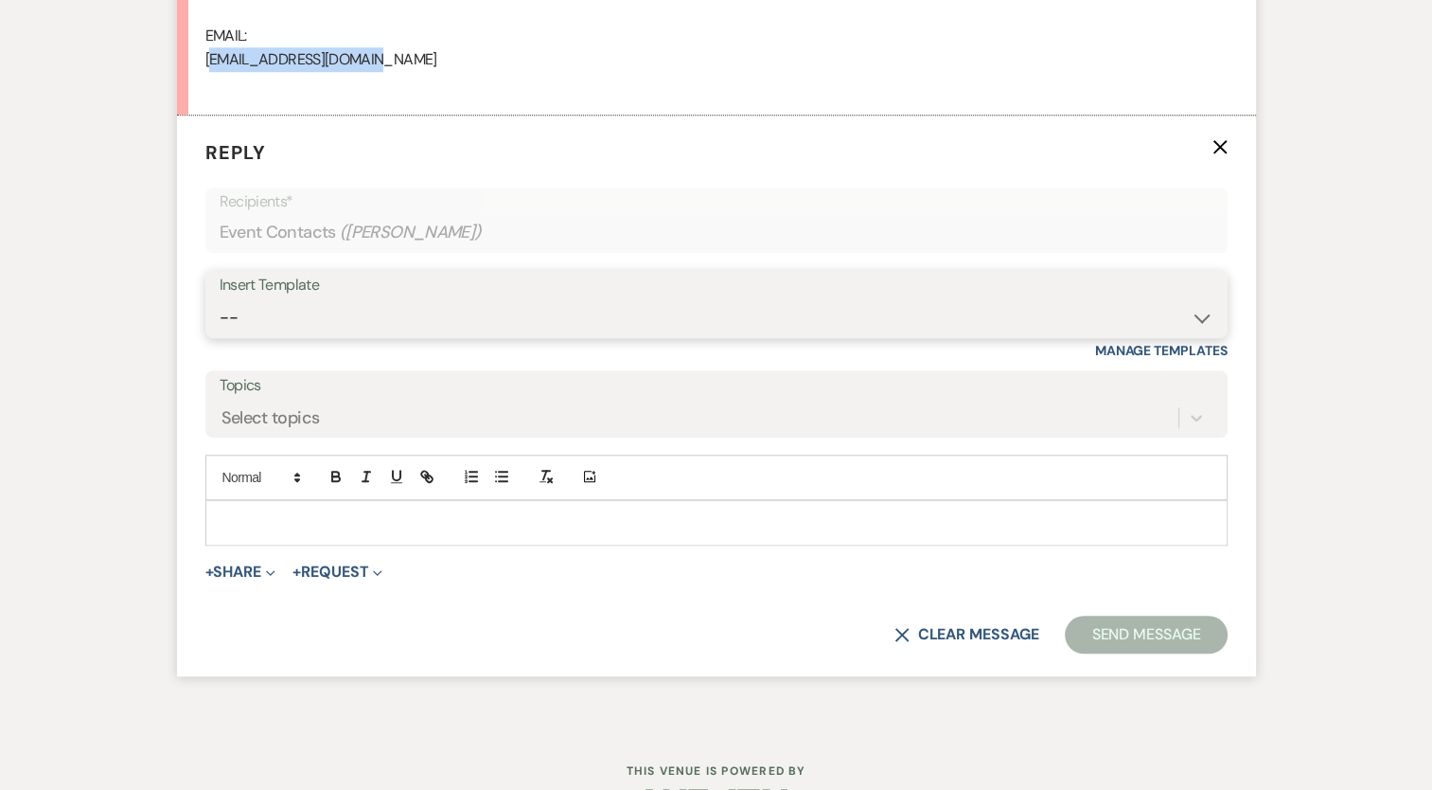
click at [345, 324] on select "-- Booking Template Final Number & Meeting Request Copy of Weven Planning Porta…" at bounding box center [717, 317] width 994 height 37
select select "916"
click at [220, 299] on select "-- Booking Template Final Number & Meeting Request Copy of Weven Planning Porta…" at bounding box center [717, 317] width 994 height 37
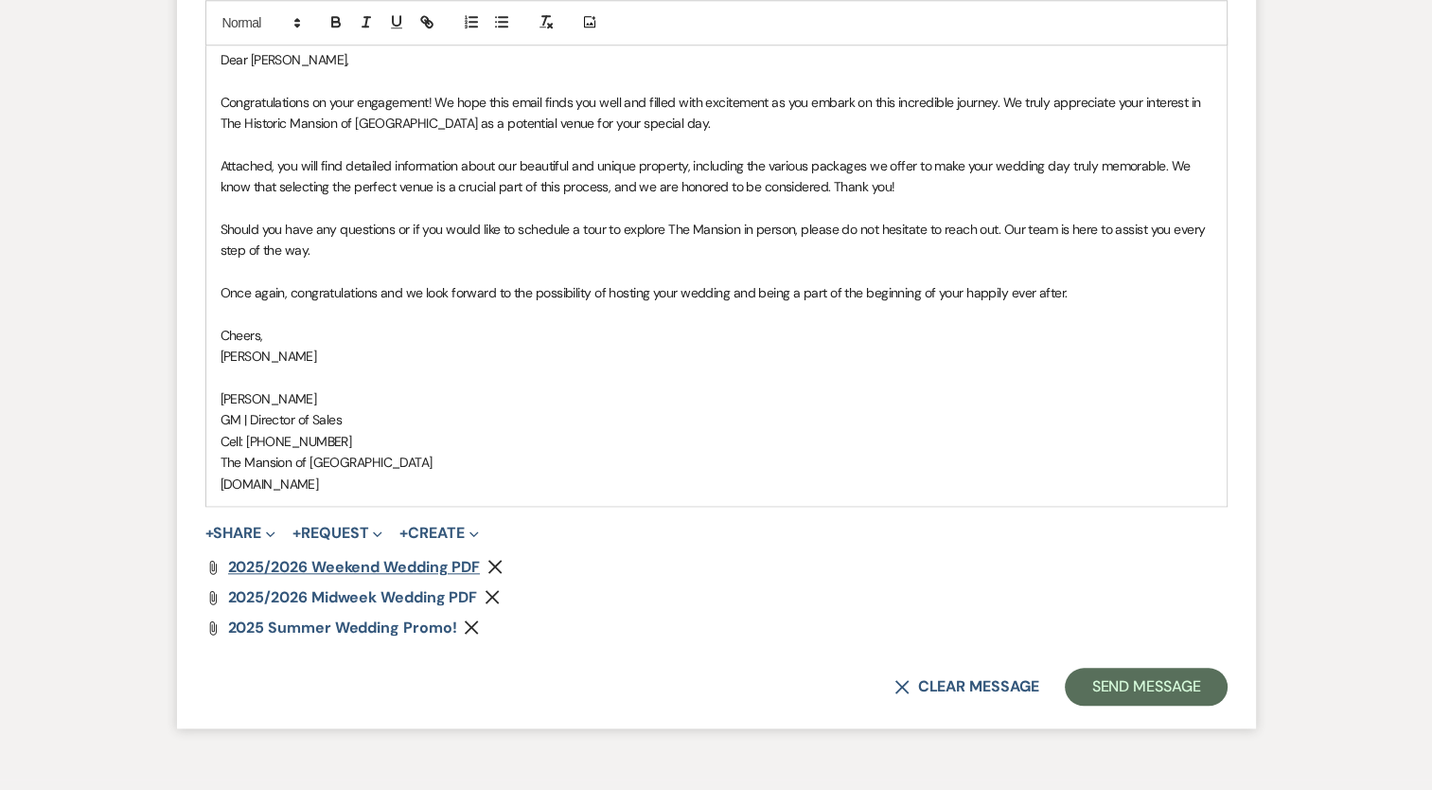
scroll to position [1943, 0]
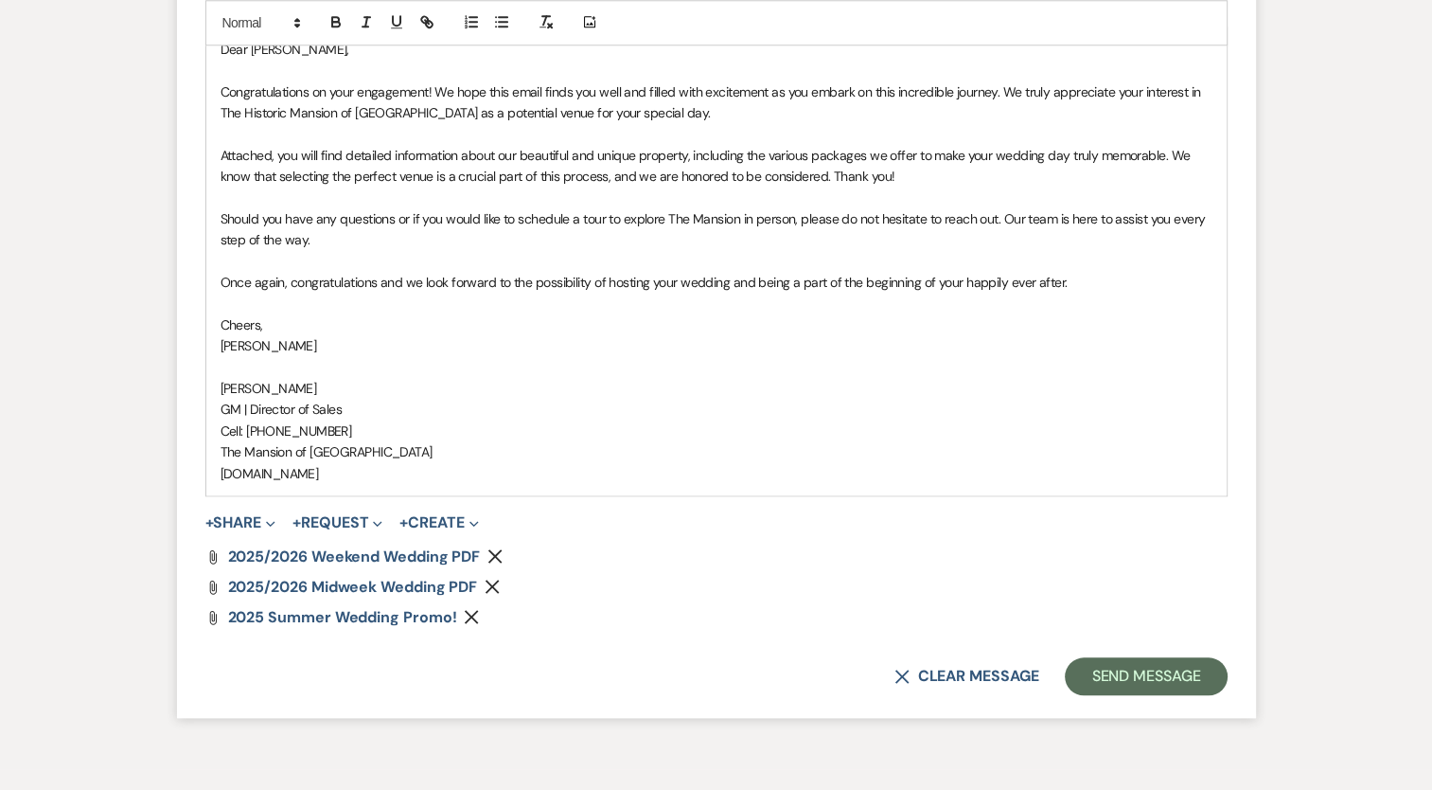
click at [471, 615] on use "button" at bounding box center [472, 617] width 14 height 14
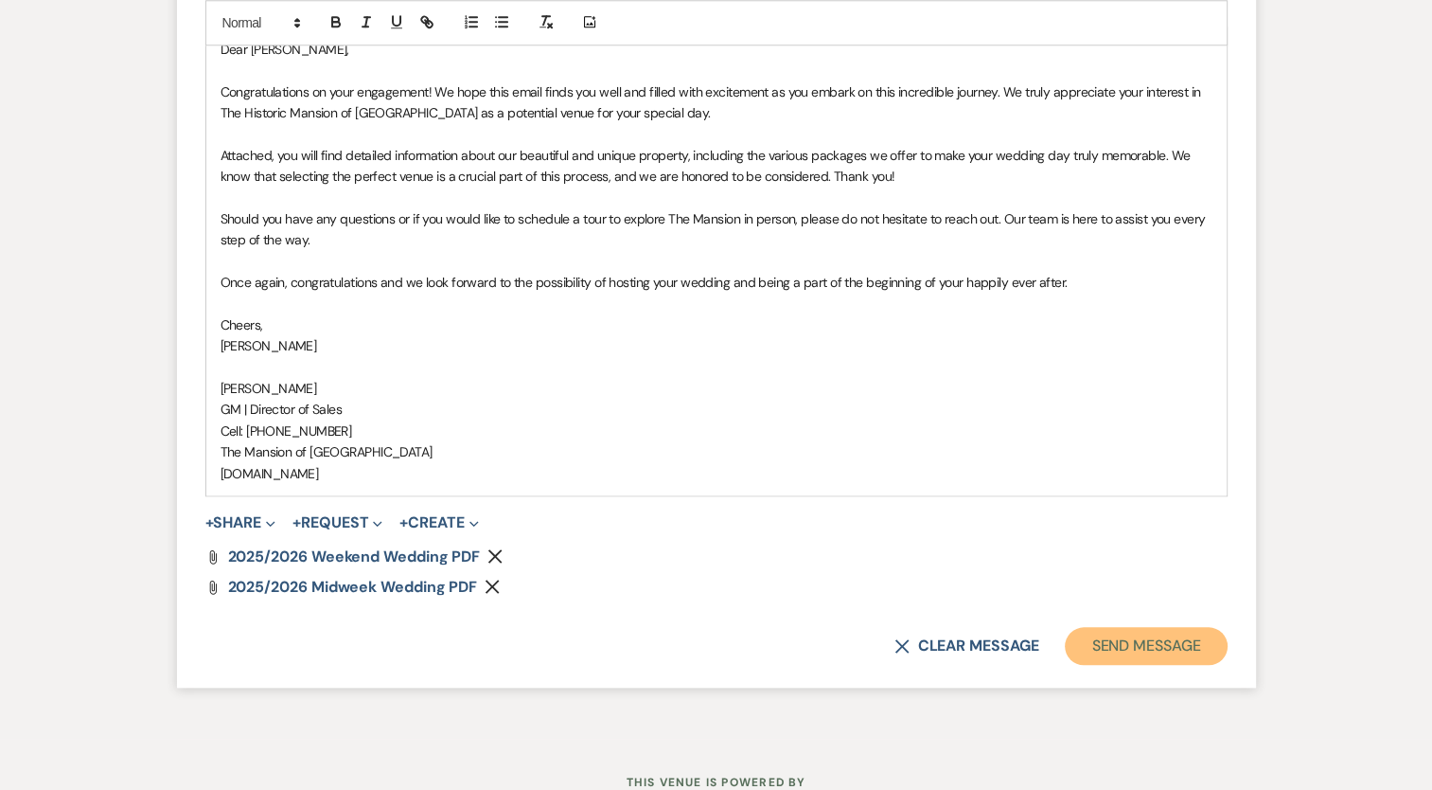
click at [1188, 660] on button "Send Message" at bounding box center [1146, 646] width 162 height 38
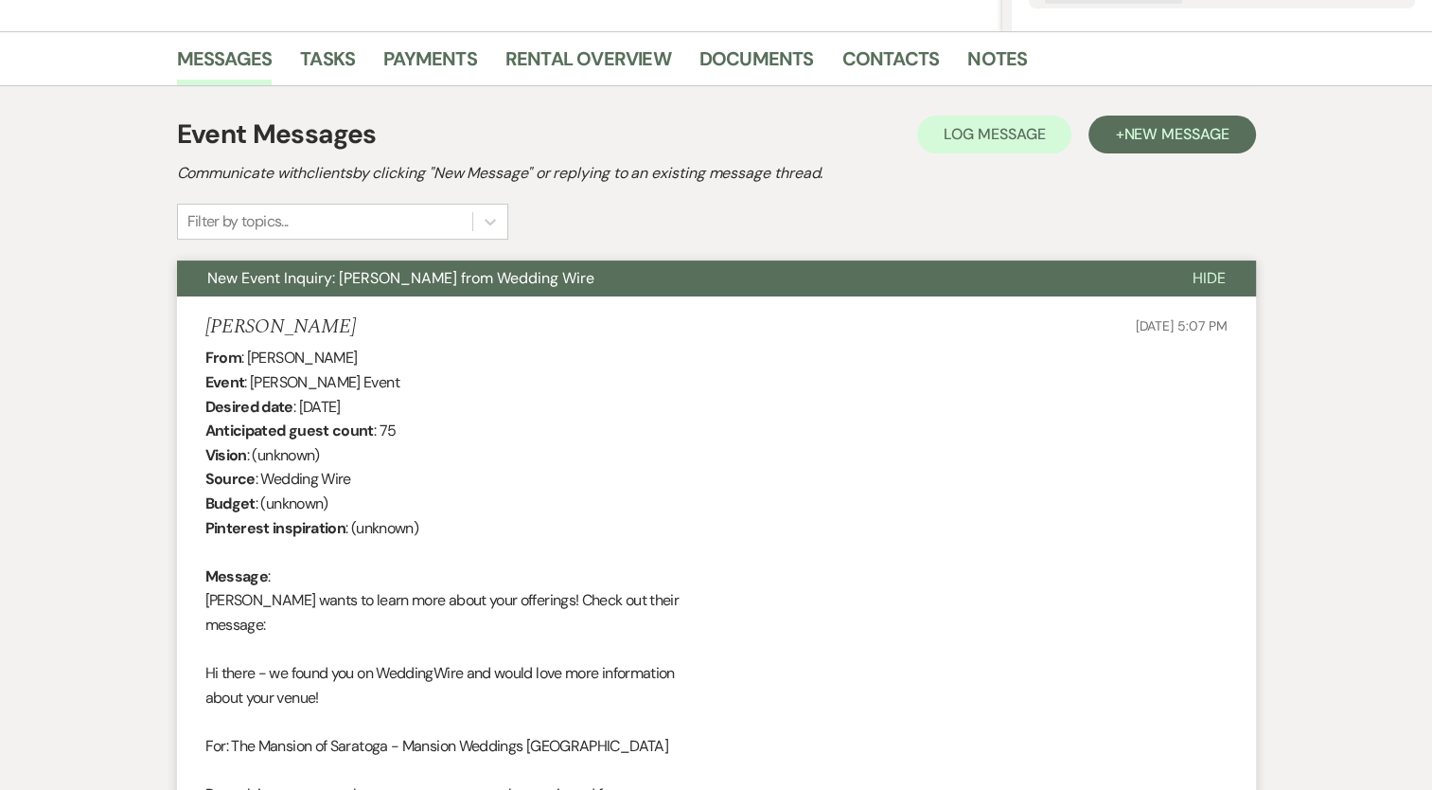
scroll to position [0, 0]
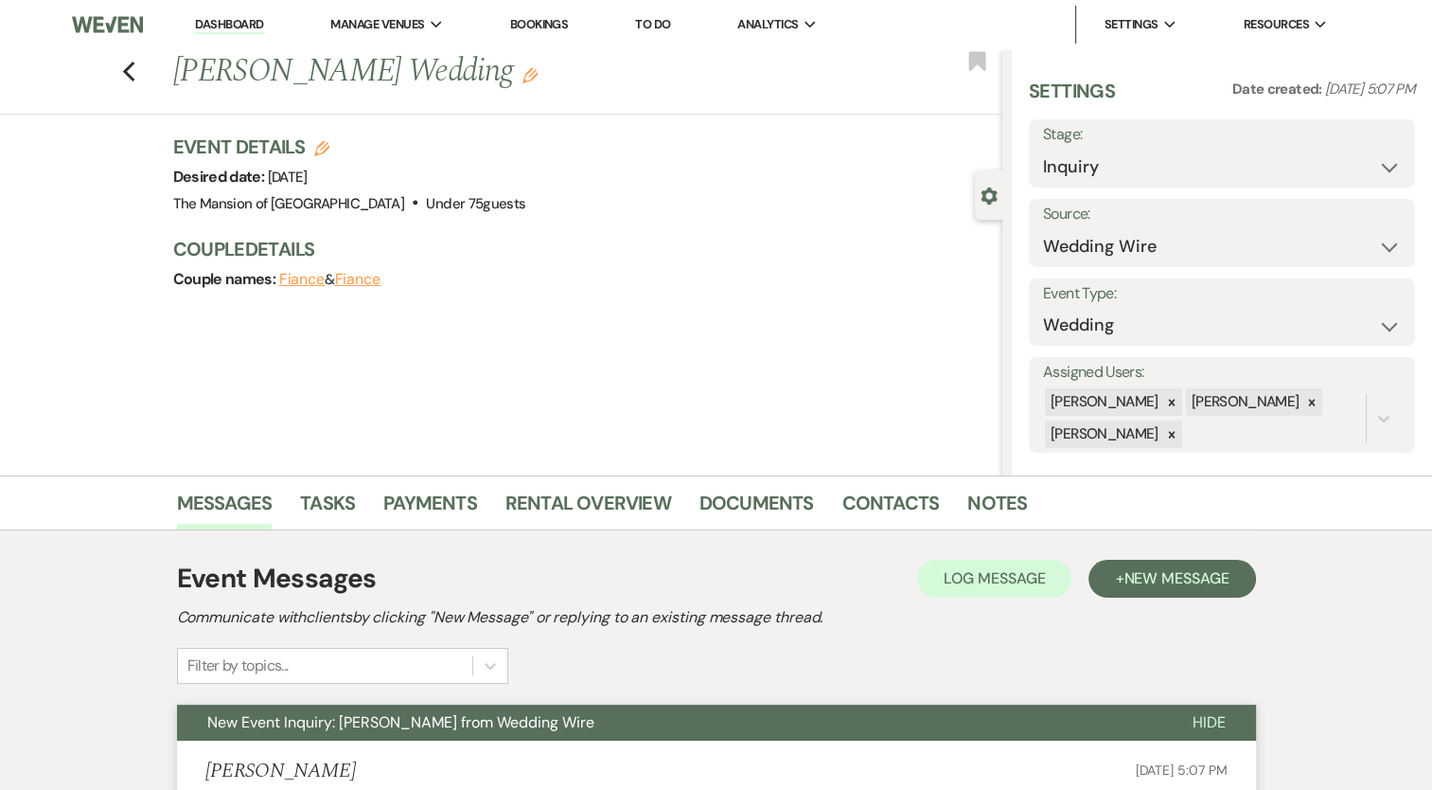
click at [255, 19] on link "Dashboard" at bounding box center [229, 25] width 68 height 18
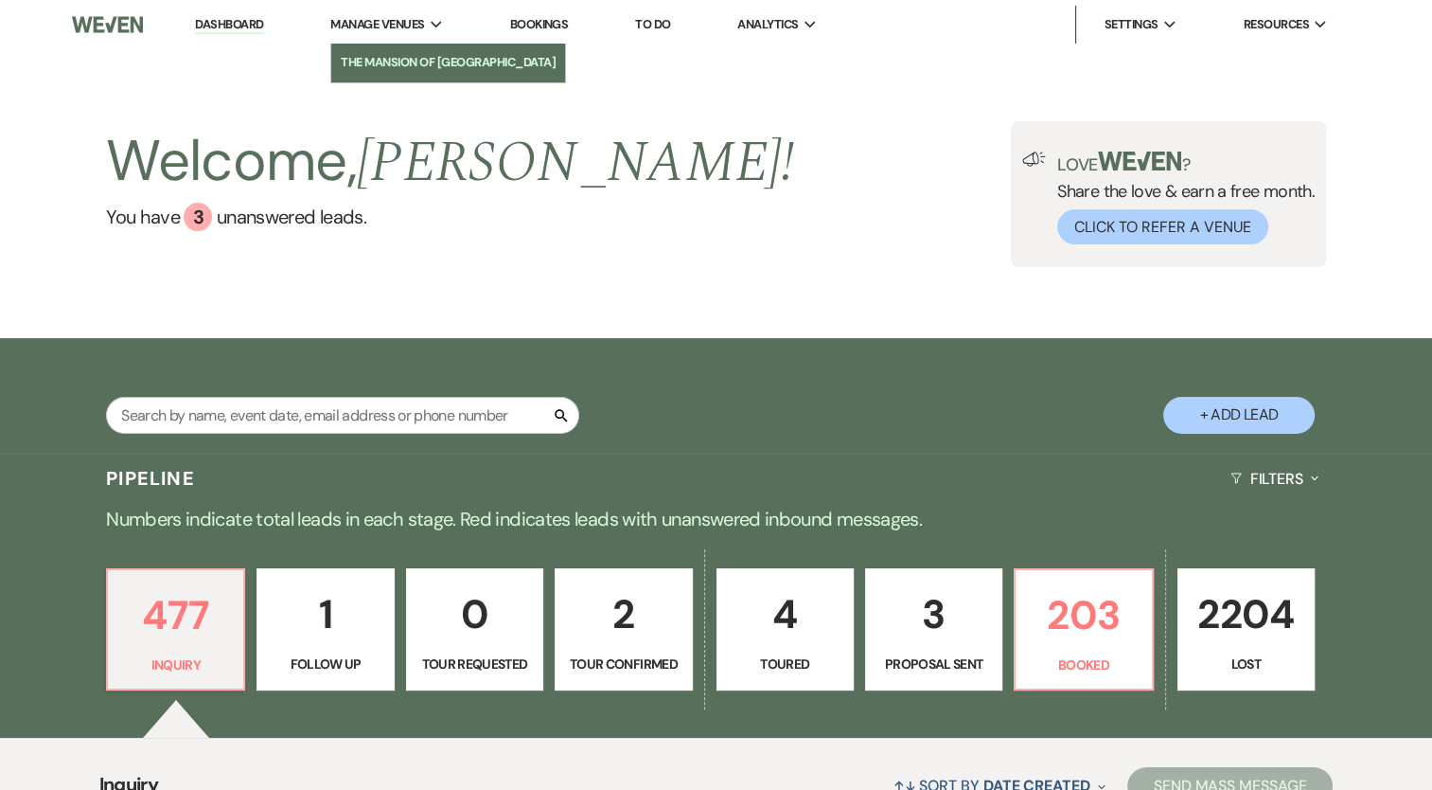
drag, startPoint x: 404, startPoint y: 48, endPoint x: 402, endPoint y: 65, distance: 17.1
click at [404, 48] on link "The Mansion of [GEOGRAPHIC_DATA]" at bounding box center [448, 63] width 234 height 38
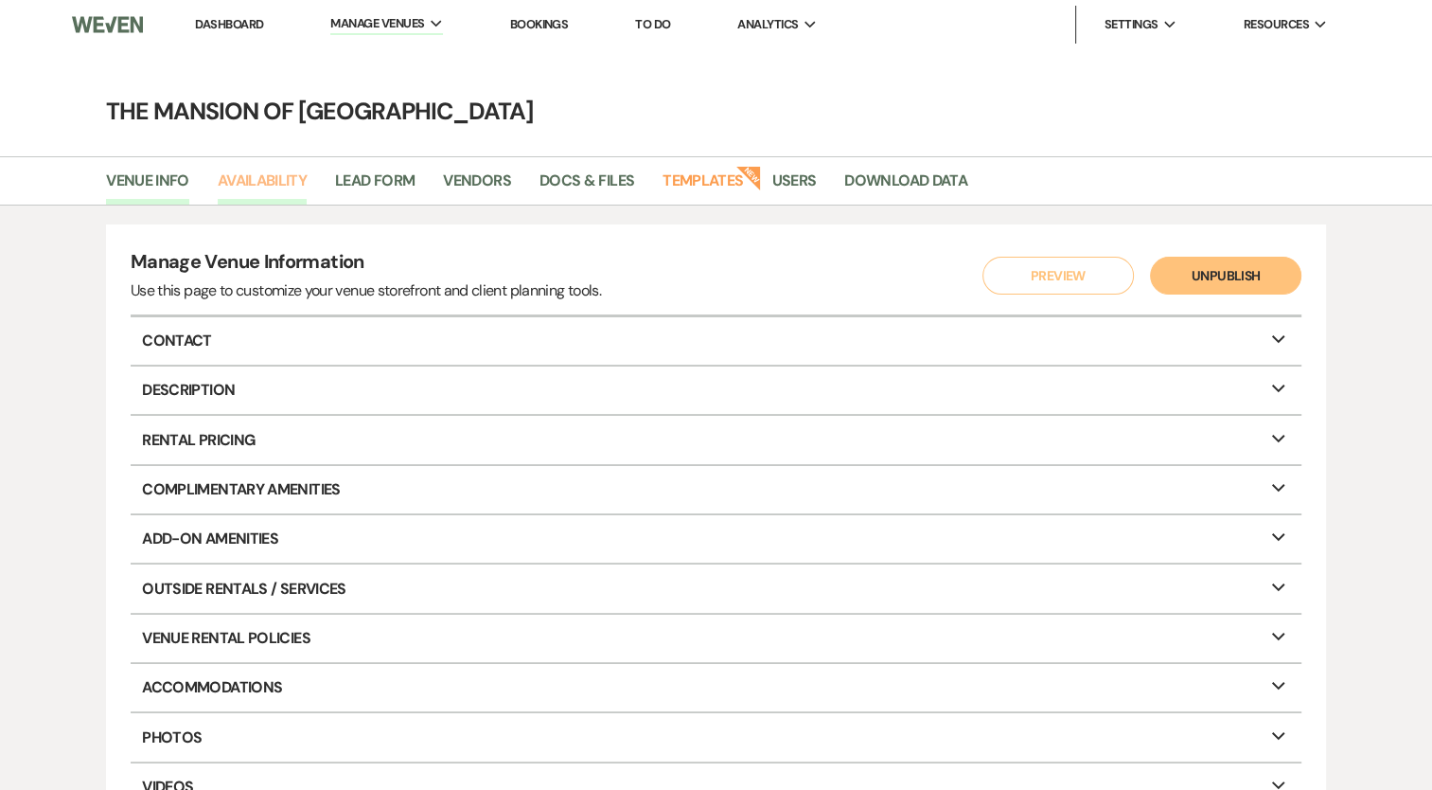
click at [258, 172] on link "Availability" at bounding box center [262, 187] width 89 height 36
select select "2"
select select "2026"
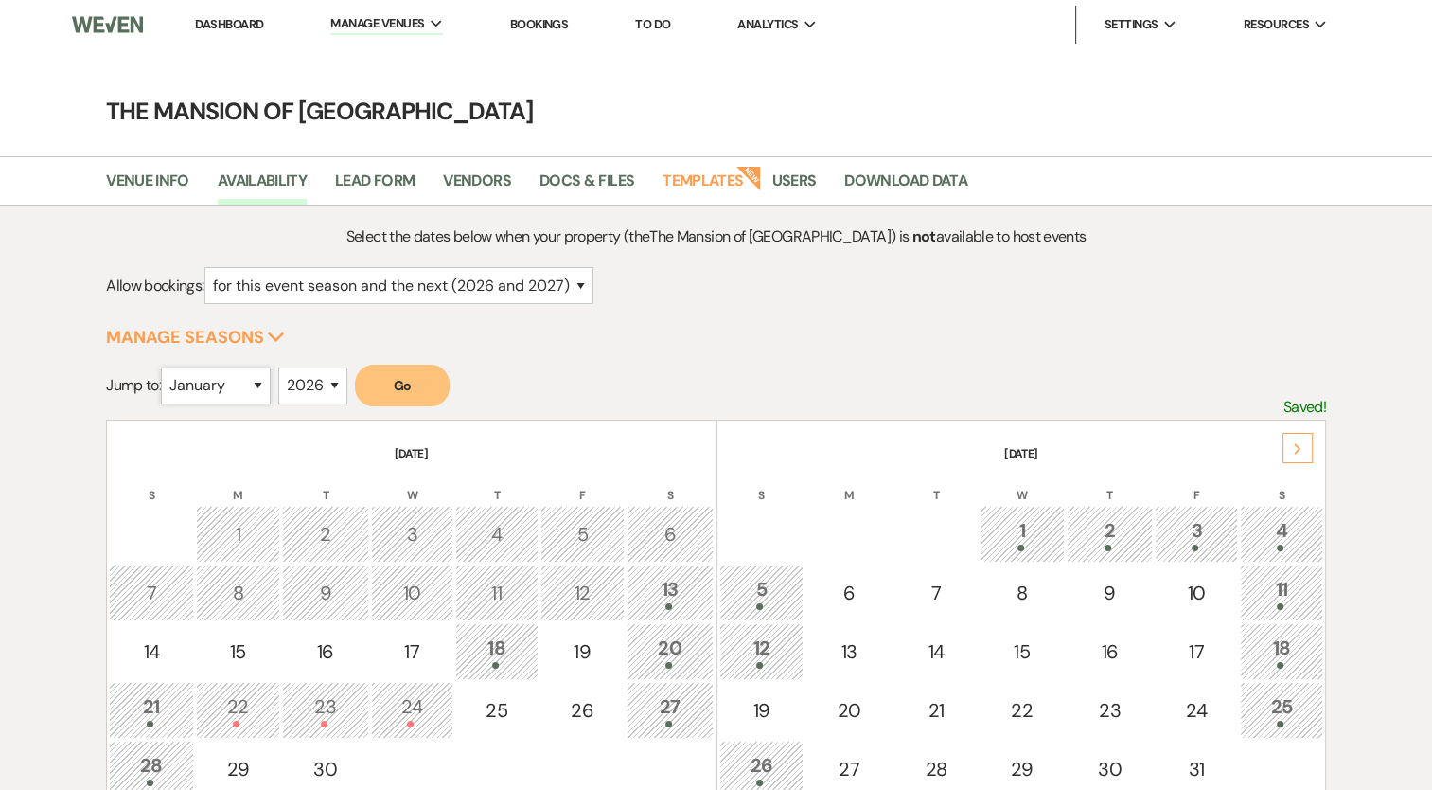
click at [245, 369] on select "January February March April May June July August September October November De…" at bounding box center [216, 385] width 110 height 37
select select "9"
click at [166, 367] on select "January February March April May June July August September October November De…" at bounding box center [216, 385] width 110 height 37
click at [423, 388] on button "Go" at bounding box center [402, 385] width 95 height 42
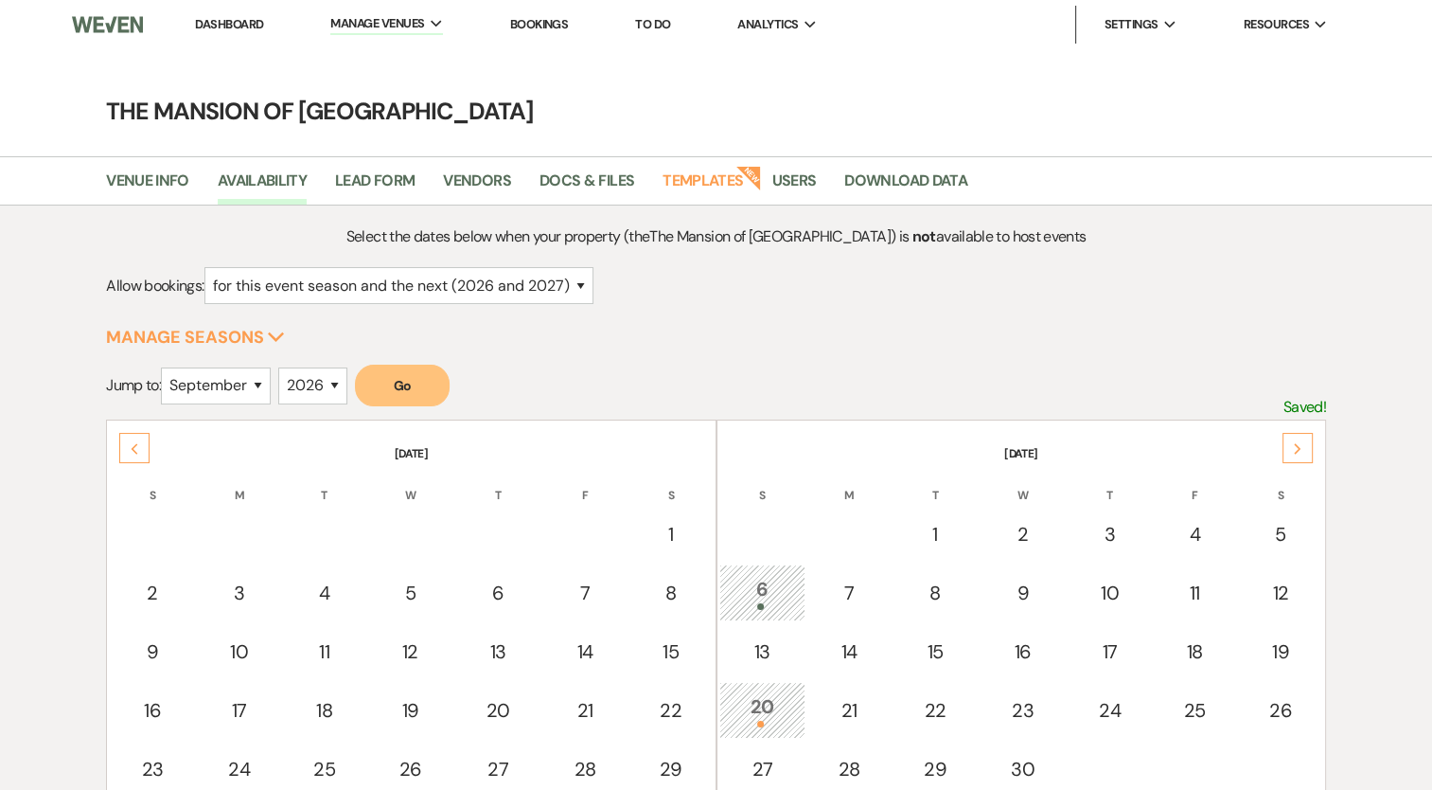
click at [1291, 438] on div "Next" at bounding box center [1298, 448] width 30 height 30
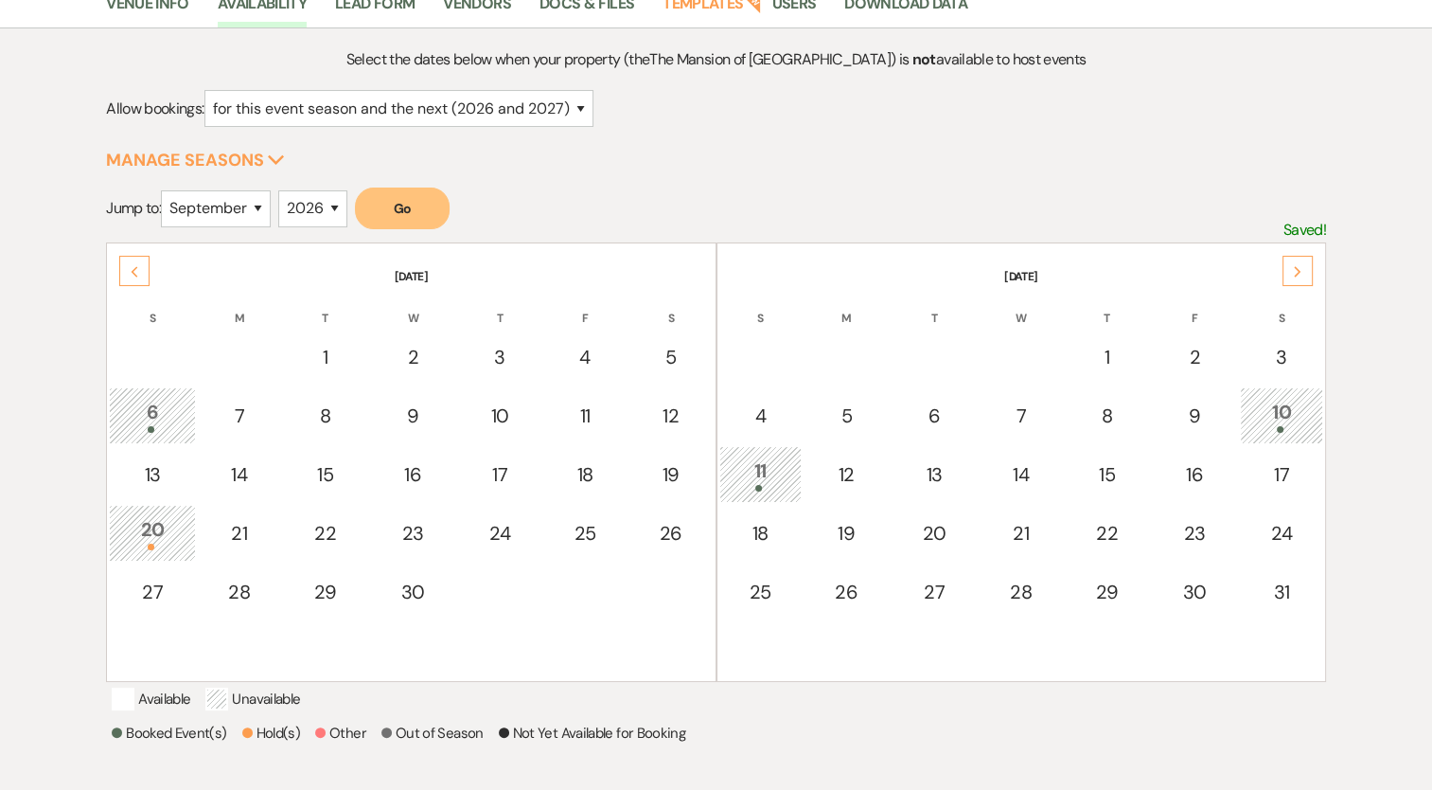
scroll to position [189, 0]
